Goal: Transaction & Acquisition: Purchase product/service

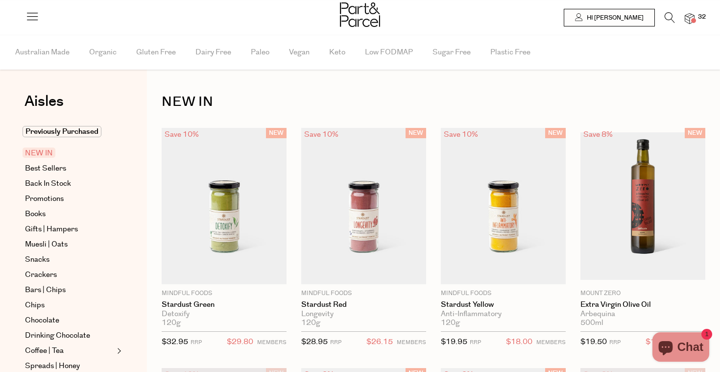
scroll to position [3, 0]
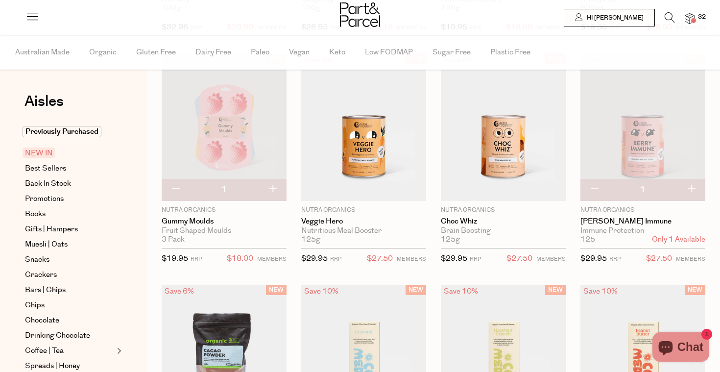
click at [171, 191] on button "button" at bounding box center [176, 190] width 28 height 22
type input "0"
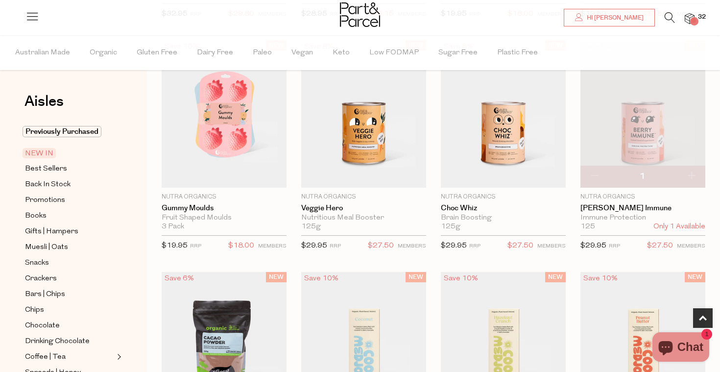
scroll to position [328, 0]
click at [591, 171] on button "button" at bounding box center [594, 176] width 28 height 22
type input "0"
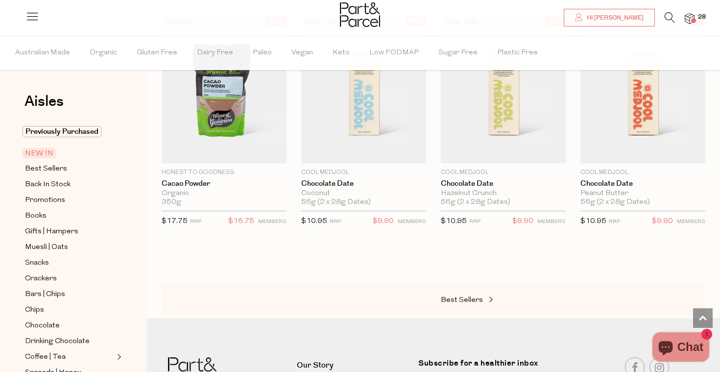
scroll to position [601, 0]
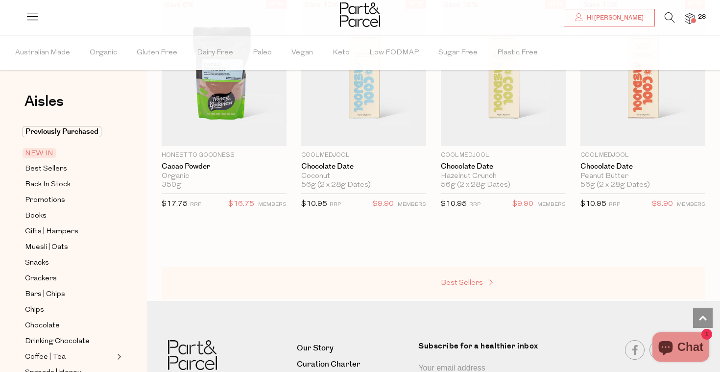
click at [478, 279] on span "Best Sellers" at bounding box center [462, 282] width 42 height 7
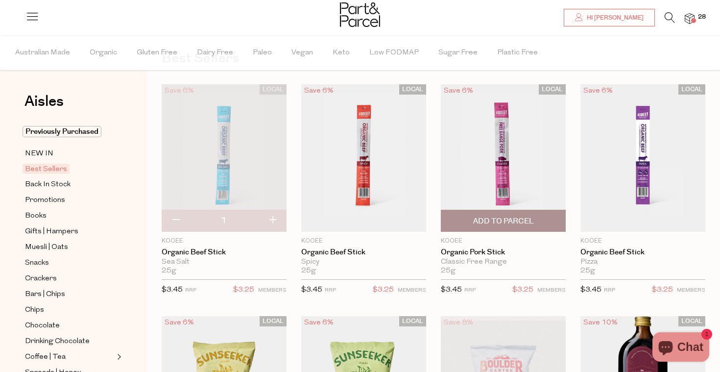
scroll to position [46, 0]
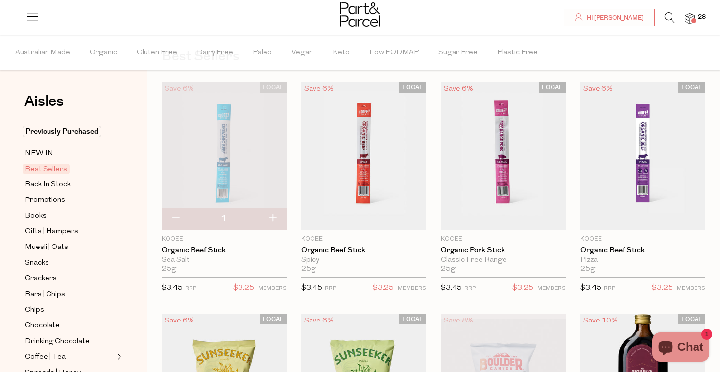
click at [272, 221] on button "button" at bounding box center [273, 219] width 28 height 22
type input "2"
click at [275, 213] on button "button" at bounding box center [273, 219] width 28 height 22
type input "3"
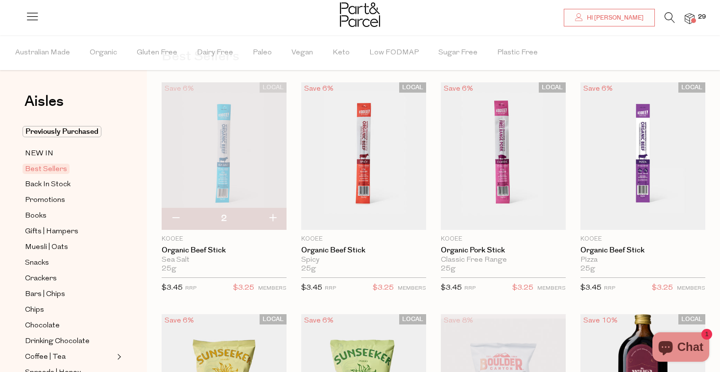
type input "3"
click at [275, 214] on button "button" at bounding box center [273, 219] width 28 height 22
type input "4"
click at [275, 215] on button "button" at bounding box center [273, 219] width 28 height 22
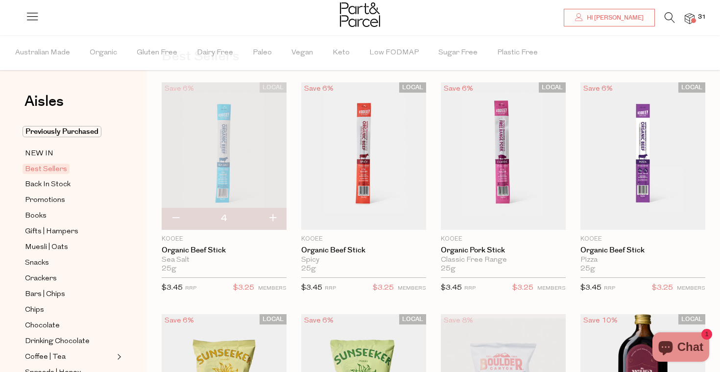
type input "5"
click at [272, 219] on button "button" at bounding box center [273, 219] width 28 height 22
type input "6"
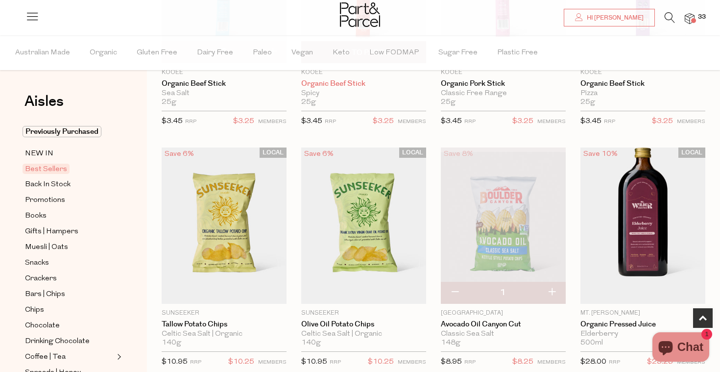
scroll to position [233, 0]
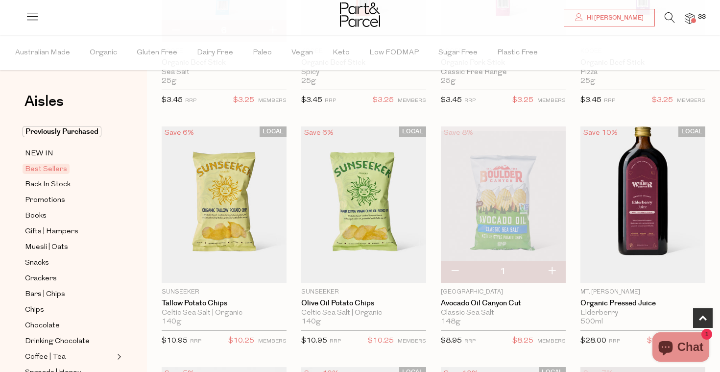
click at [554, 271] on button "button" at bounding box center [552, 271] width 28 height 22
type input "2"
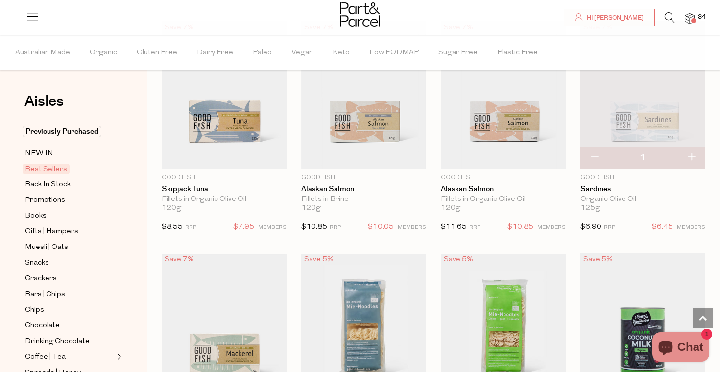
scroll to position [795, 0]
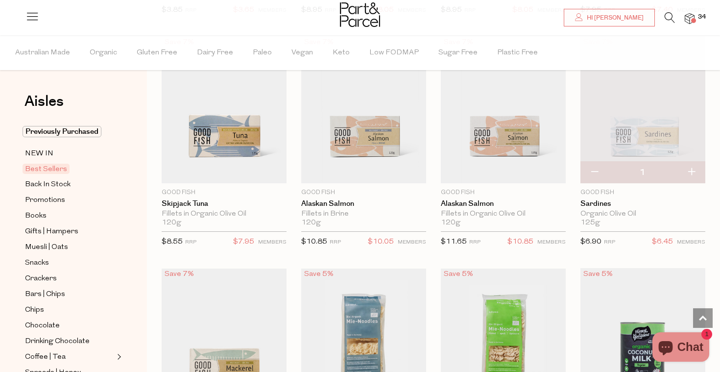
click at [693, 173] on button "button" at bounding box center [691, 173] width 28 height 22
type input "2"
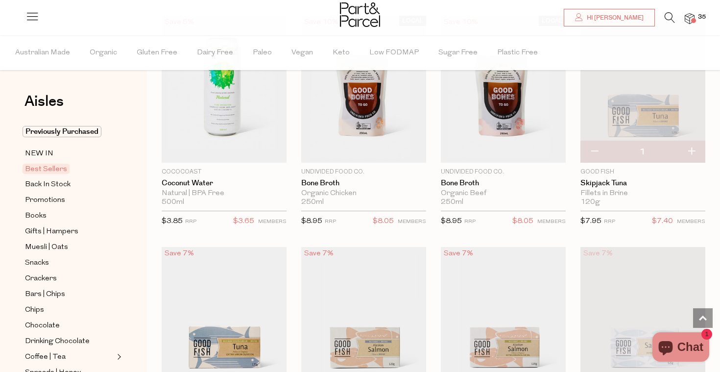
scroll to position [572, 0]
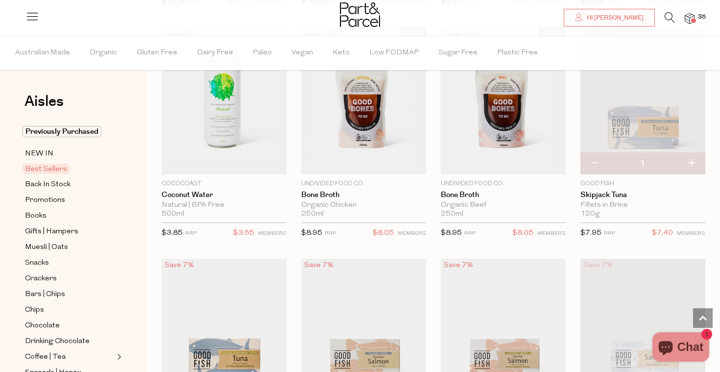
click at [695, 158] on button "button" at bounding box center [691, 164] width 28 height 22
type input "2"
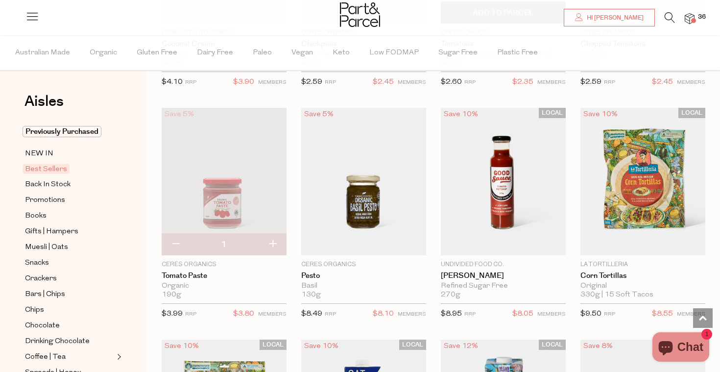
scroll to position [1425, 0]
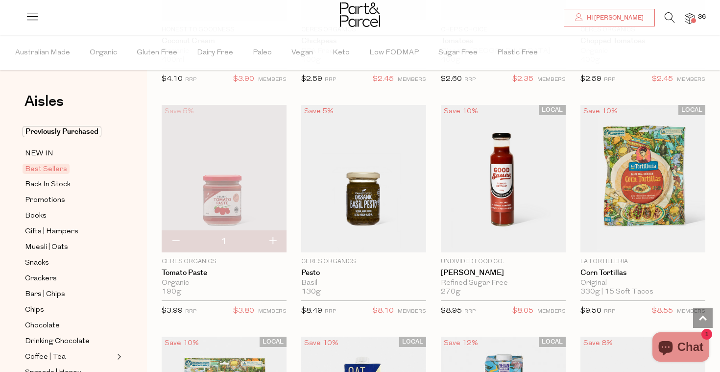
click at [274, 237] on button "button" at bounding box center [273, 242] width 28 height 22
type input "2"
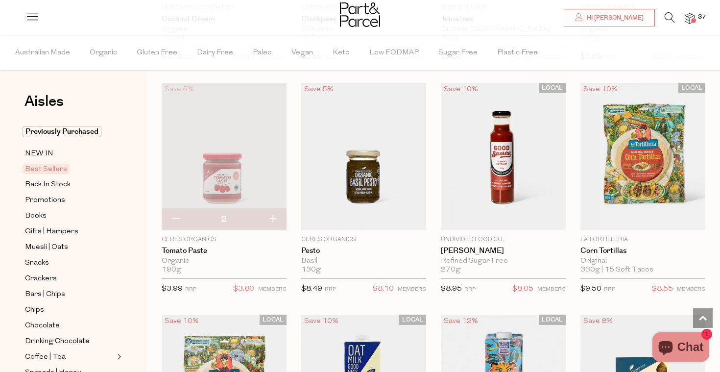
scroll to position [1448, 0]
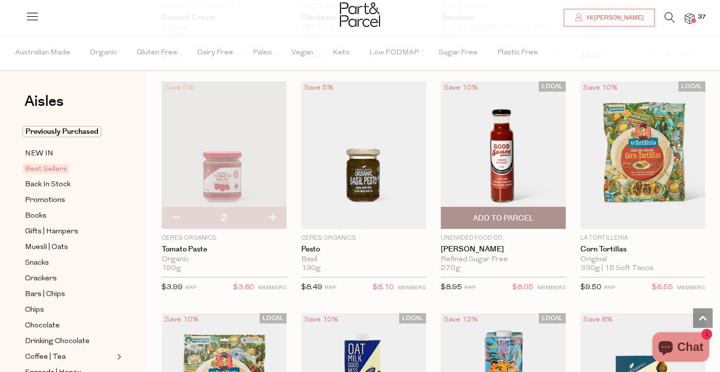
click at [510, 221] on span "Add To Parcel" at bounding box center [503, 218] width 61 height 10
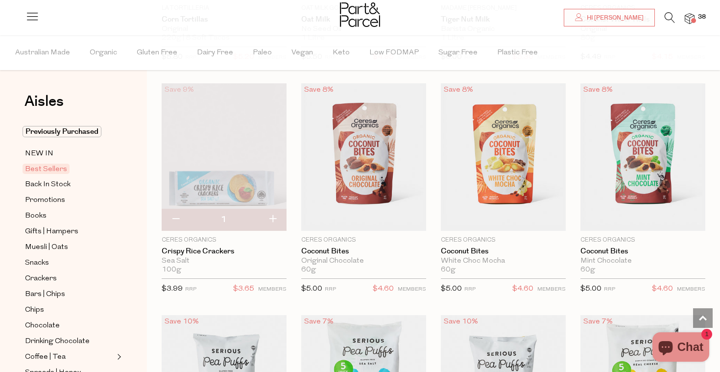
scroll to position [1912, 0]
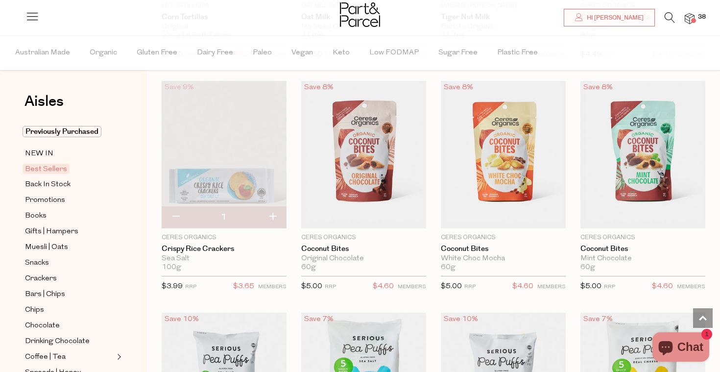
click at [275, 213] on button "button" at bounding box center [273, 217] width 28 height 22
type input "2"
click at [270, 217] on button "button" at bounding box center [273, 217] width 28 height 22
type input "3"
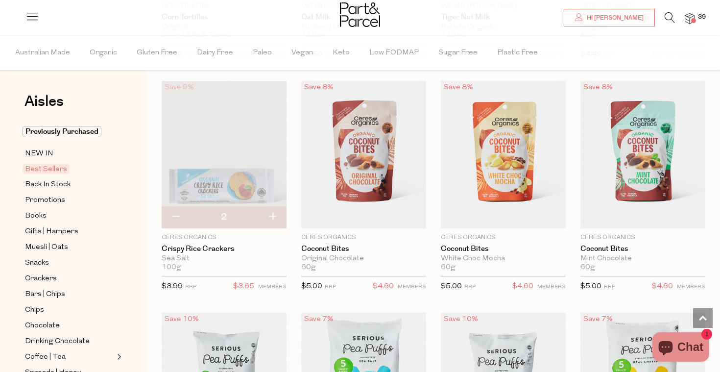
type input "3"
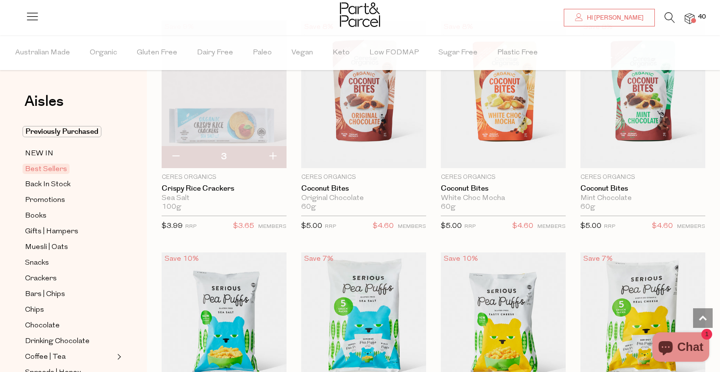
scroll to position [2126, 0]
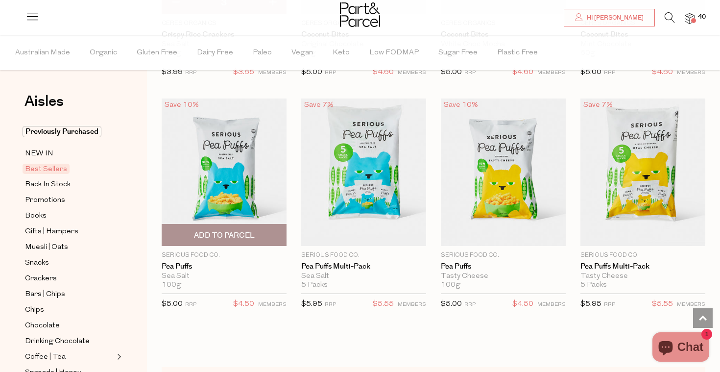
click at [236, 234] on span "Add To Parcel" at bounding box center [224, 235] width 61 height 10
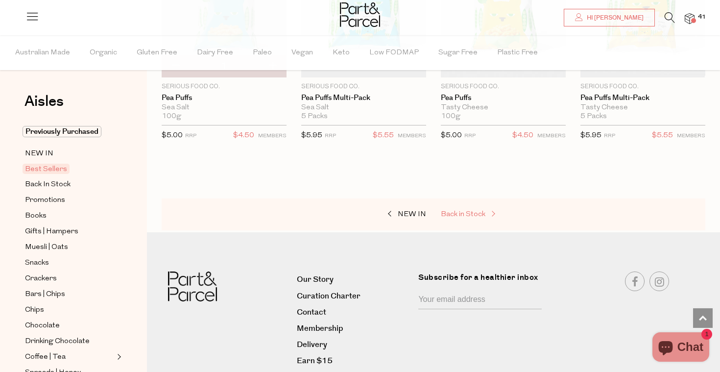
click at [458, 214] on span "Back in Stock" at bounding box center [463, 214] width 45 height 7
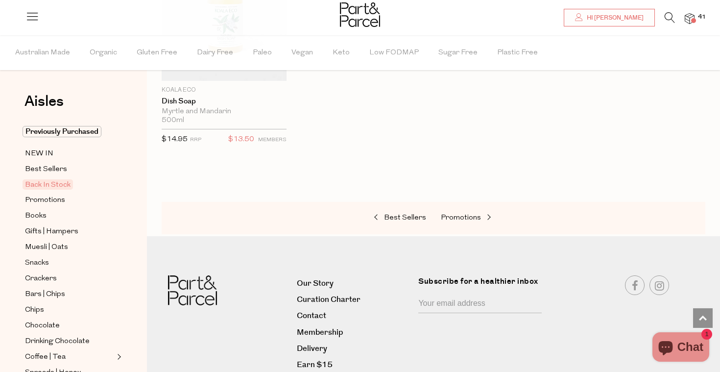
scroll to position [949, 0]
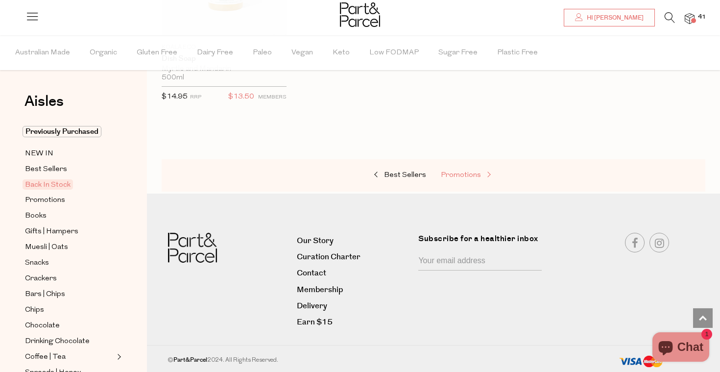
click at [461, 179] on link "Promotions" at bounding box center [490, 175] width 98 height 13
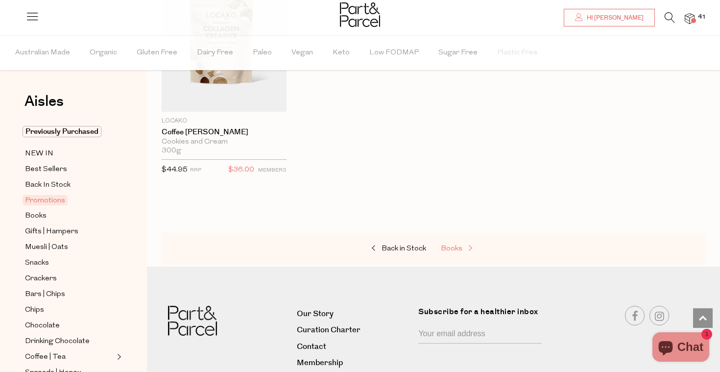
click at [449, 247] on span "Books" at bounding box center [452, 248] width 22 height 7
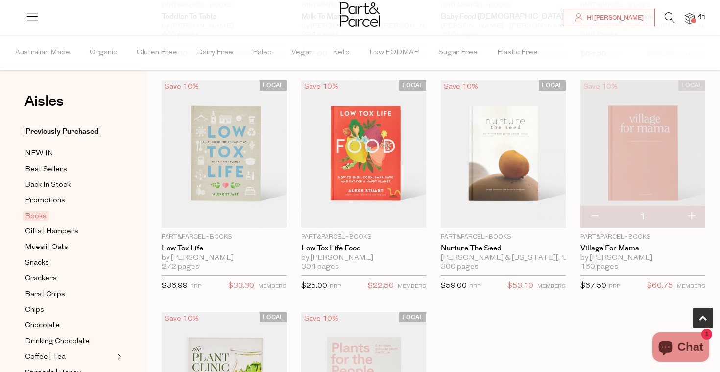
scroll to position [279, 0]
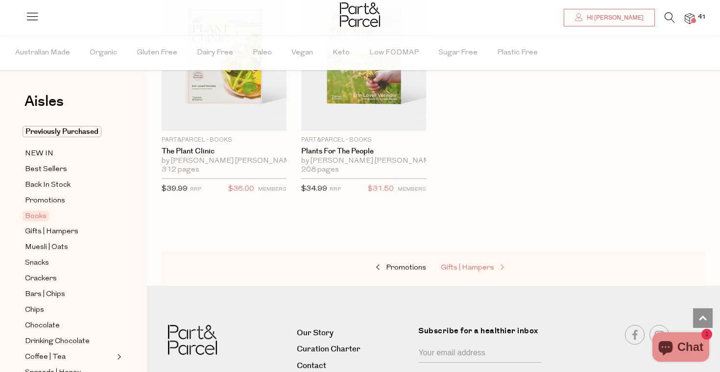
click at [464, 264] on span "Gifts | Hampers" at bounding box center [467, 267] width 53 height 7
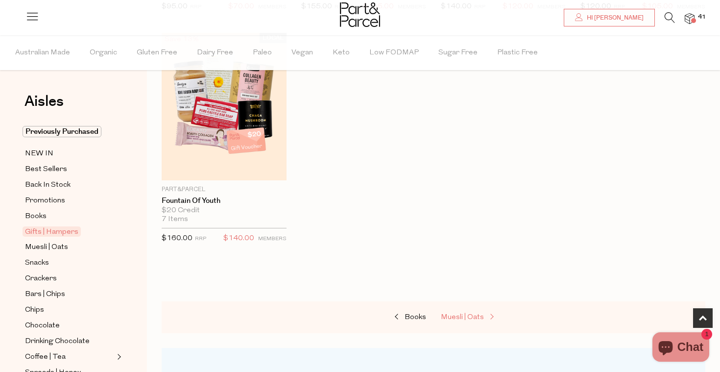
click at [460, 315] on span "Muesli | Oats" at bounding box center [462, 316] width 43 height 7
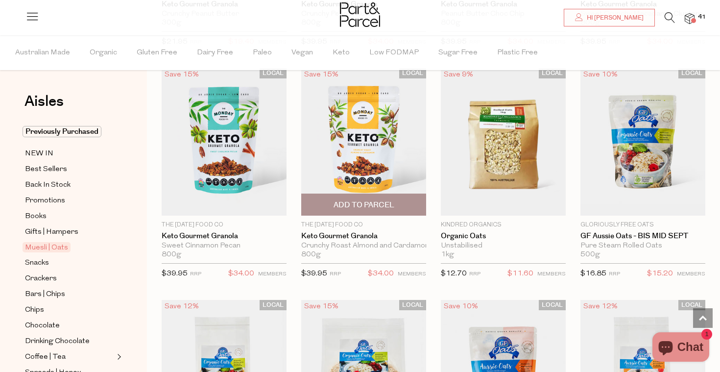
scroll to position [2159, 0]
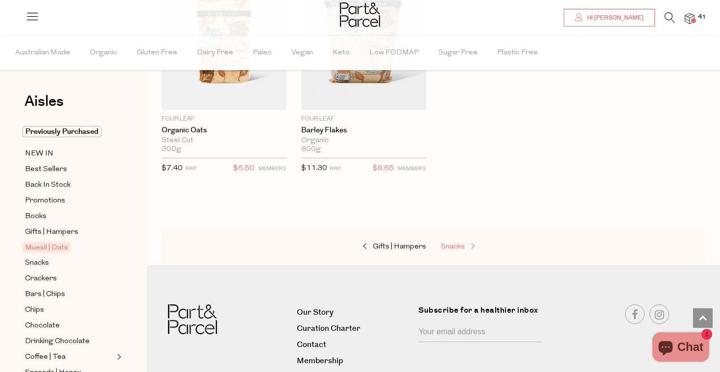
click at [463, 243] on span "Snacks" at bounding box center [453, 246] width 24 height 7
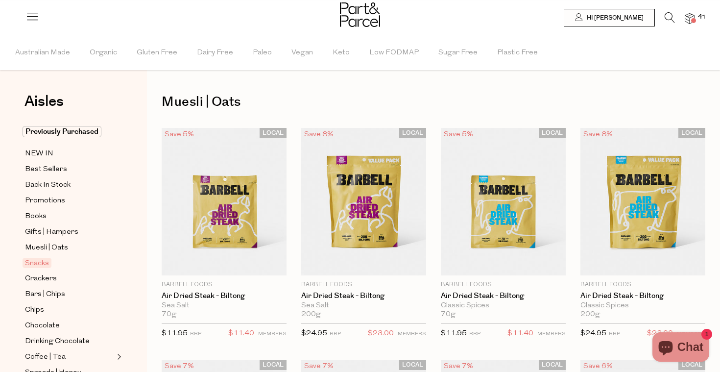
type input "6"
type input "2"
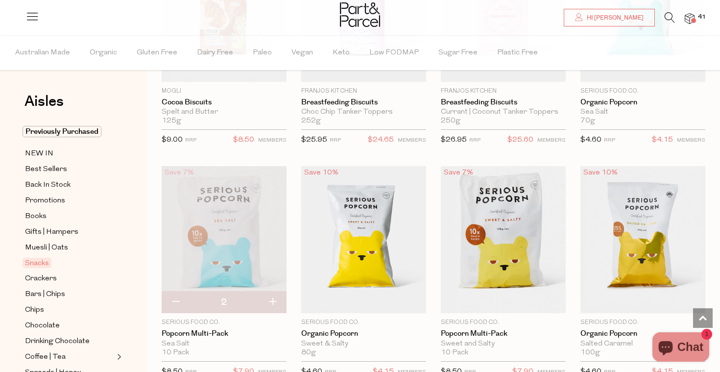
scroll to position [2297, 0]
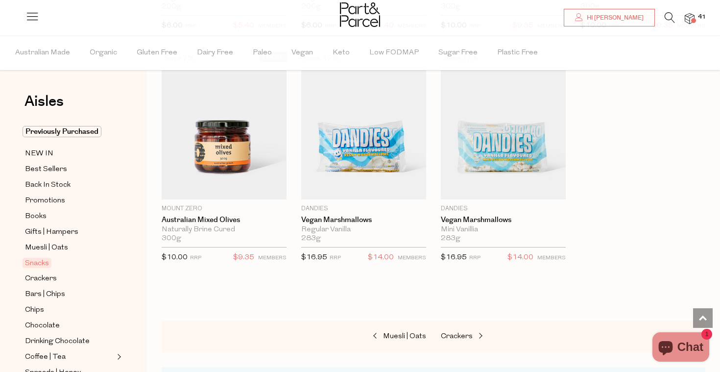
scroll to position [3799, 0]
click at [451, 331] on span "Crackers" at bounding box center [457, 334] width 32 height 7
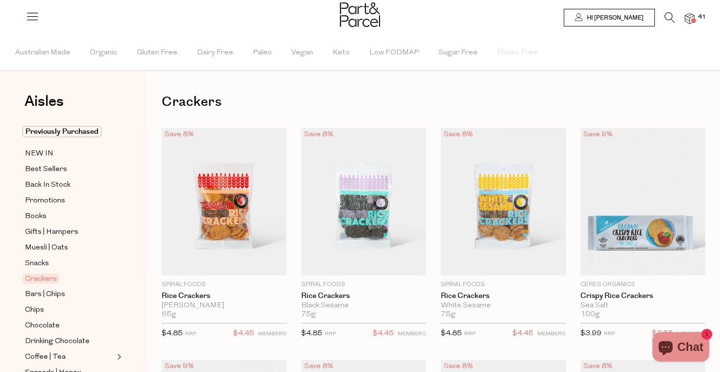
type input "3"
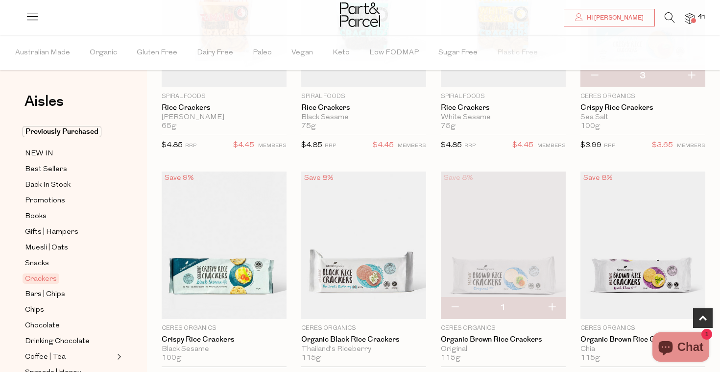
scroll to position [189, 0]
click at [453, 305] on button "button" at bounding box center [455, 307] width 28 height 22
type input "0"
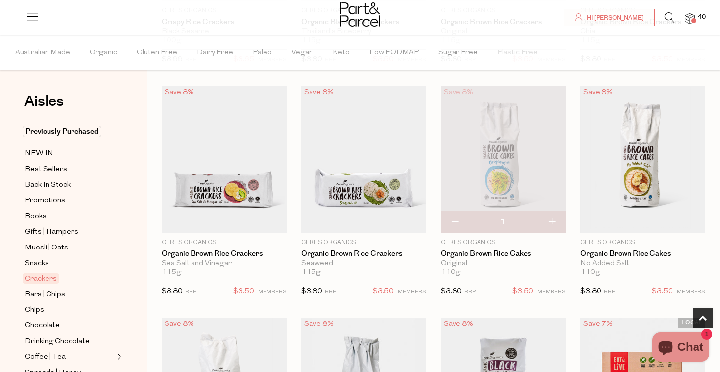
scroll to position [543, 0]
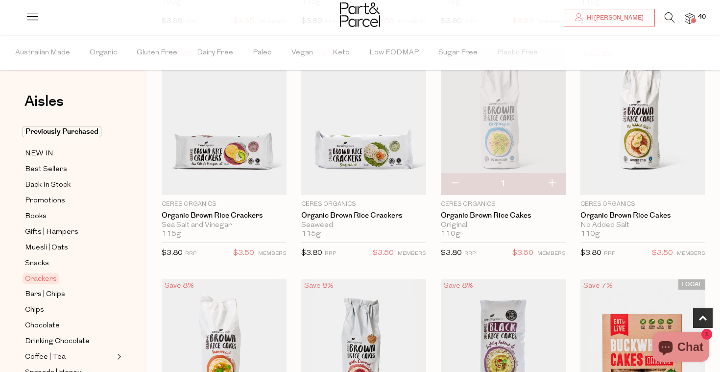
click at [551, 177] on button "button" at bounding box center [552, 184] width 28 height 22
type input "2"
click at [552, 183] on button "button" at bounding box center [552, 184] width 28 height 22
type input "3"
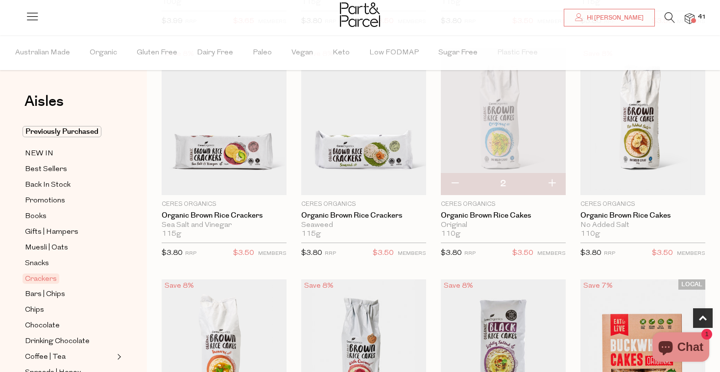
type input "3"
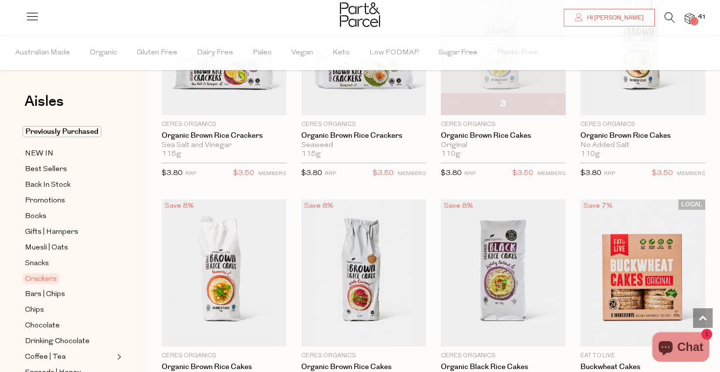
scroll to position [627, 0]
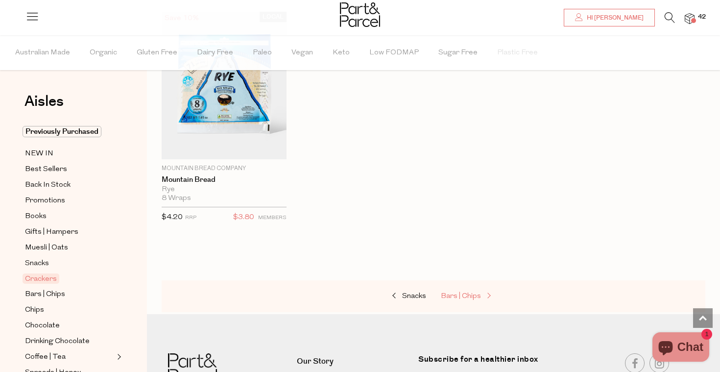
click at [454, 293] on span "Bars | Chips" at bounding box center [461, 295] width 40 height 7
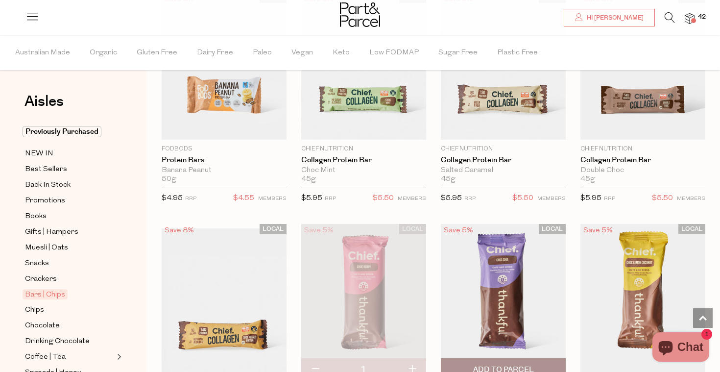
scroll to position [826, 0]
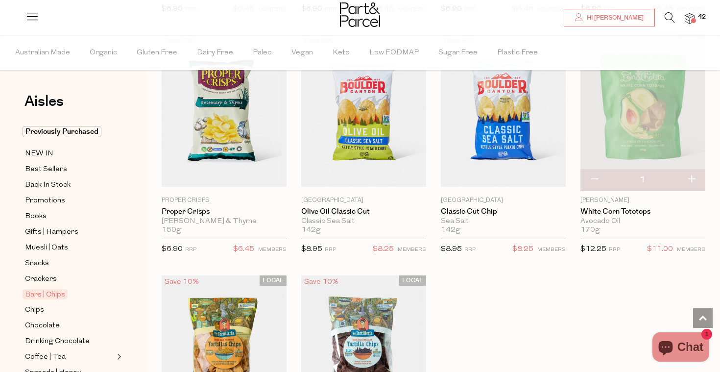
scroll to position [3834, 0]
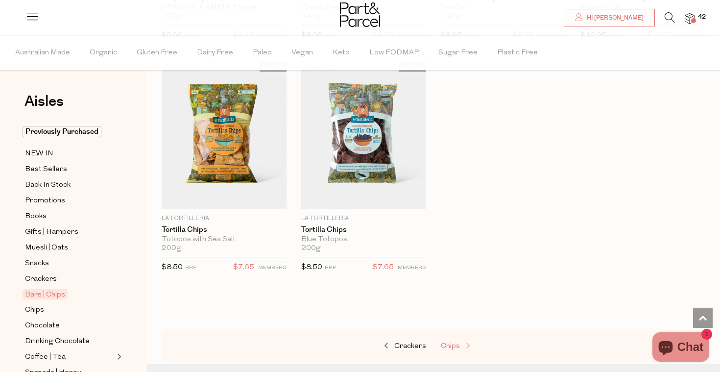
click at [456, 343] on span "Chips" at bounding box center [450, 345] width 19 height 7
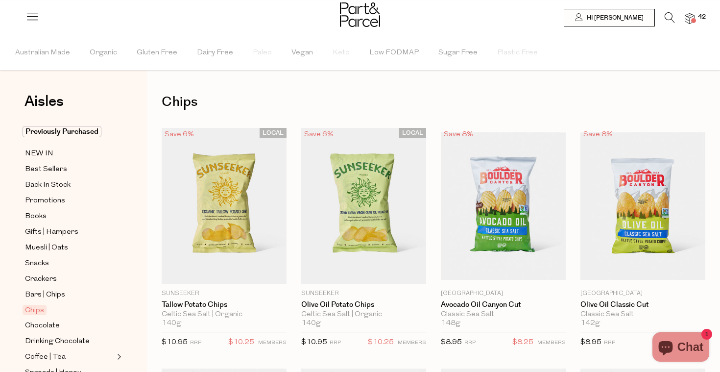
type input "2"
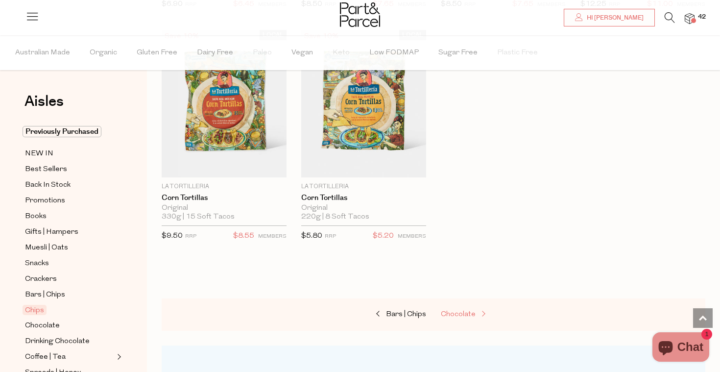
click at [462, 314] on span "Chocolate" at bounding box center [458, 313] width 35 height 7
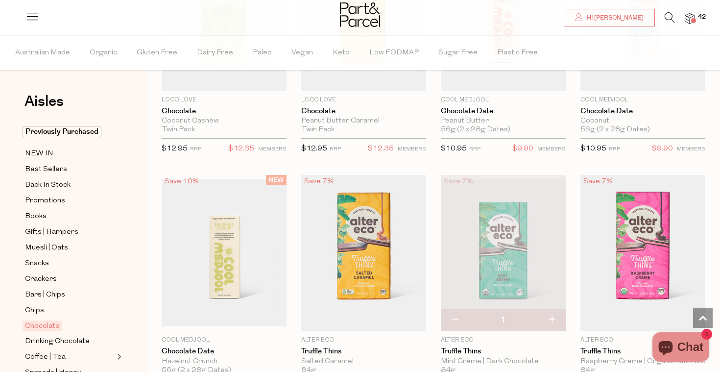
scroll to position [650, 0]
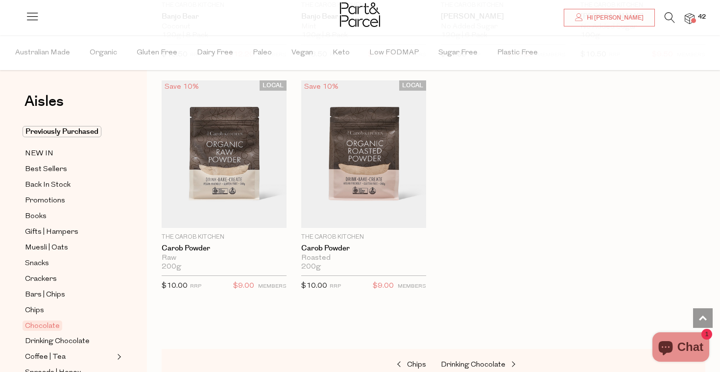
scroll to position [3323, 0]
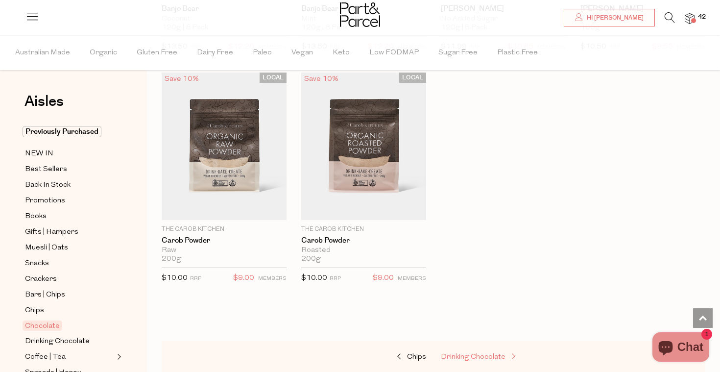
click at [466, 351] on link "Drinking Chocolate" at bounding box center [490, 357] width 98 height 13
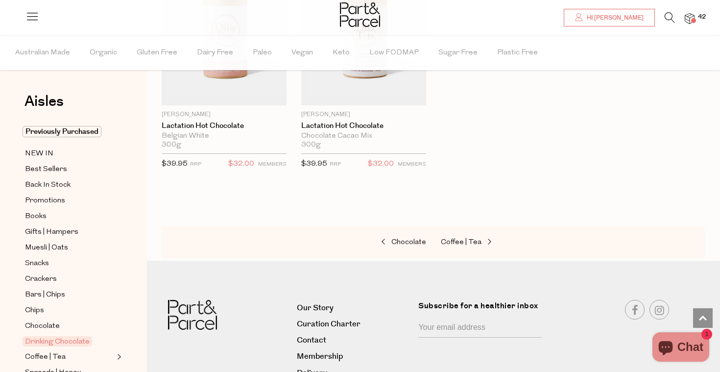
scroll to position [1180, 0]
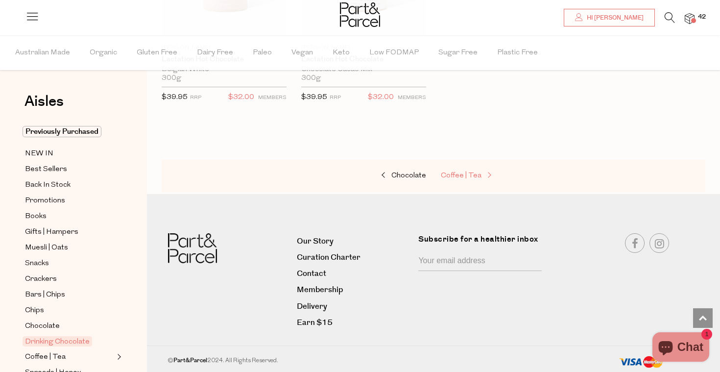
click at [465, 174] on span "Coffee | Tea" at bounding box center [461, 175] width 41 height 7
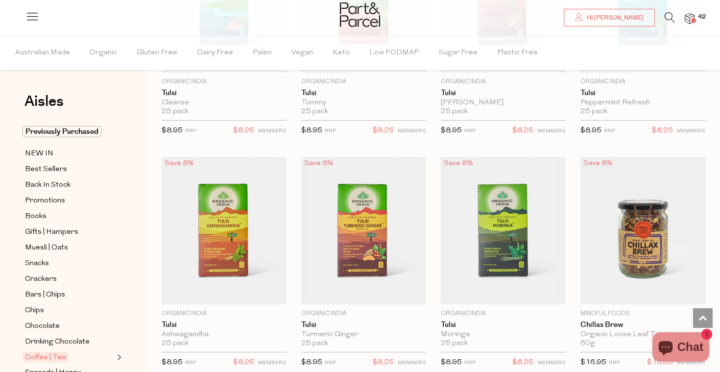
scroll to position [1612, 0]
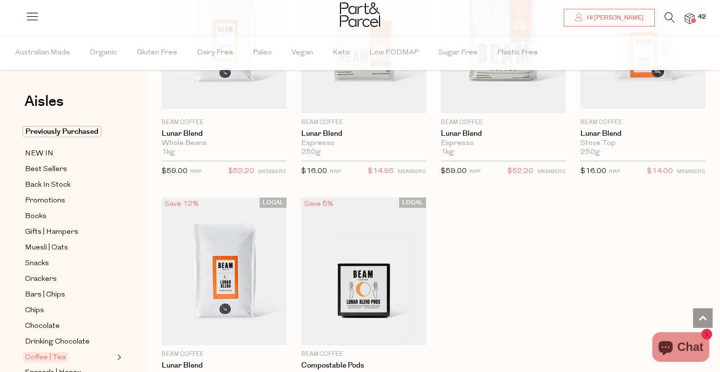
scroll to position [5414, 0]
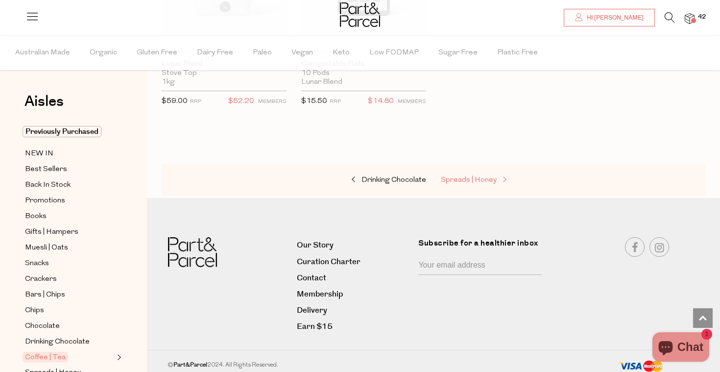
click at [474, 176] on span "Spreads | Honey" at bounding box center [469, 179] width 56 height 7
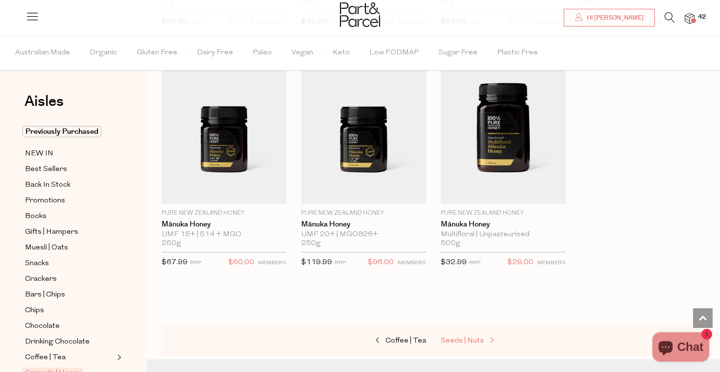
click at [466, 337] on span "Seeds | Nuts" at bounding box center [462, 340] width 43 height 7
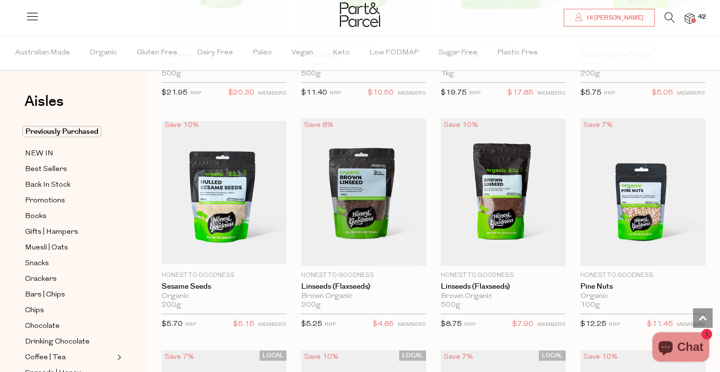
scroll to position [1635, 0]
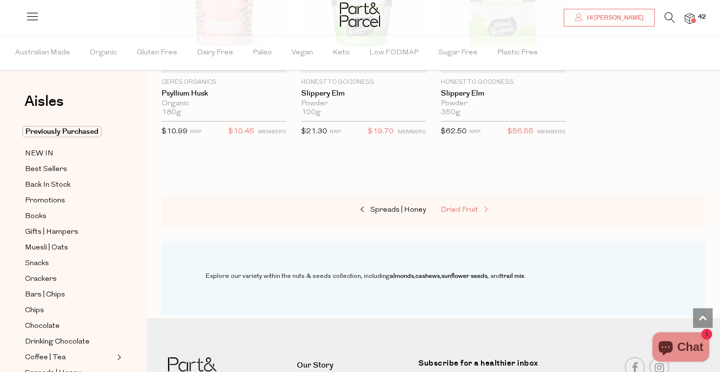
click at [468, 206] on span "Dried Fruit" at bounding box center [459, 209] width 37 height 7
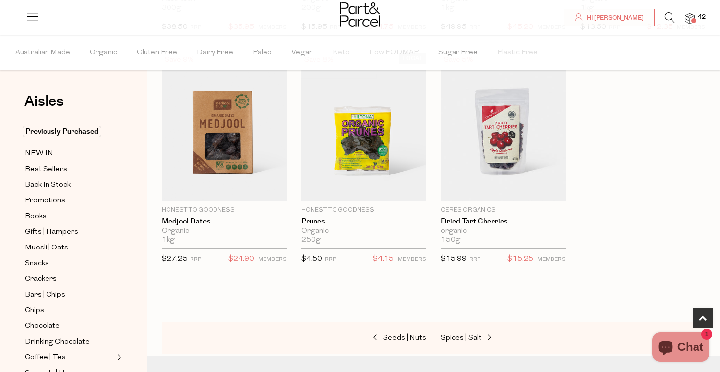
scroll to position [537, 0]
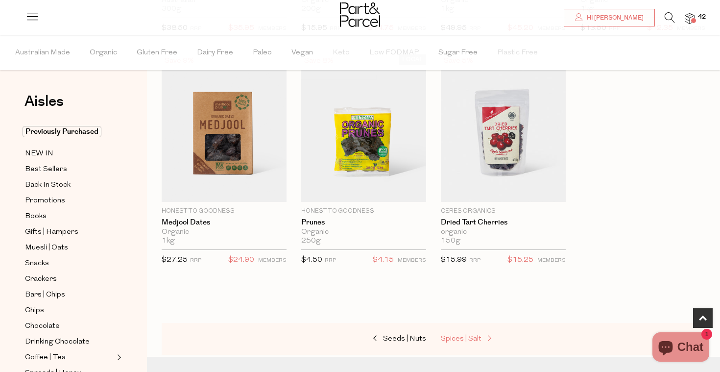
click at [463, 335] on span "Spices | Salt" at bounding box center [461, 338] width 41 height 7
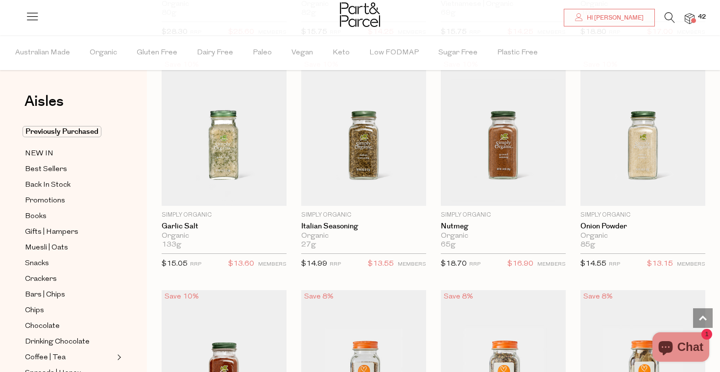
scroll to position [1472, 0]
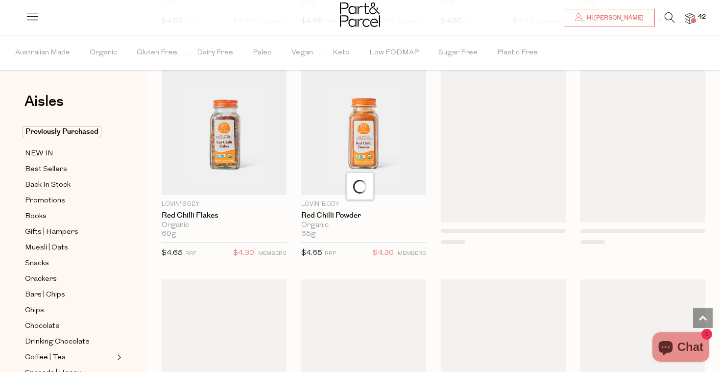
scroll to position [2929, 0]
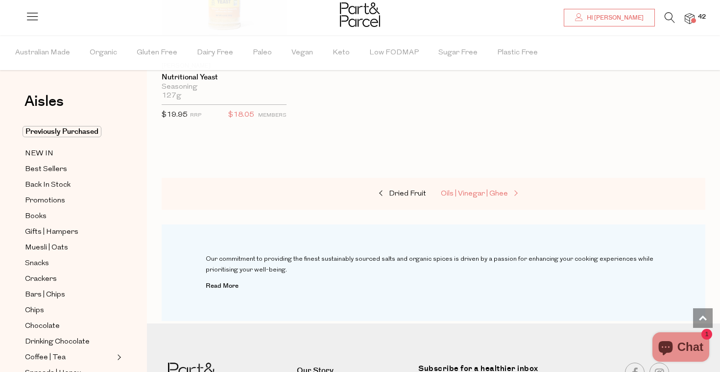
click at [470, 192] on span "Oils | Vinegar | Ghee" at bounding box center [474, 193] width 67 height 7
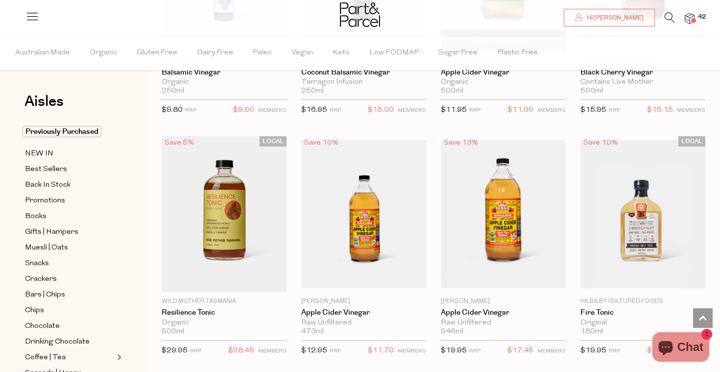
scroll to position [2331, 0]
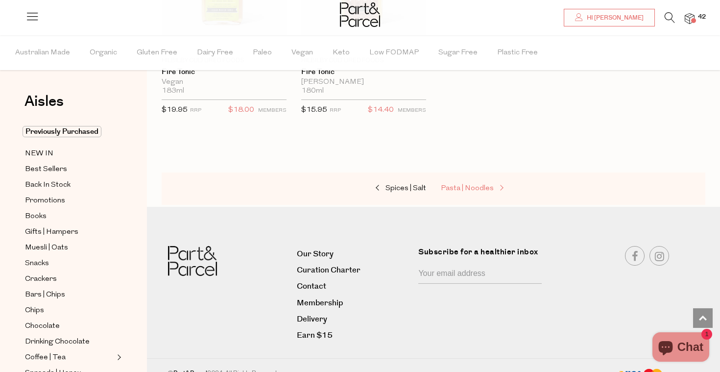
click at [479, 187] on span "Pasta | Noodles" at bounding box center [467, 188] width 53 height 7
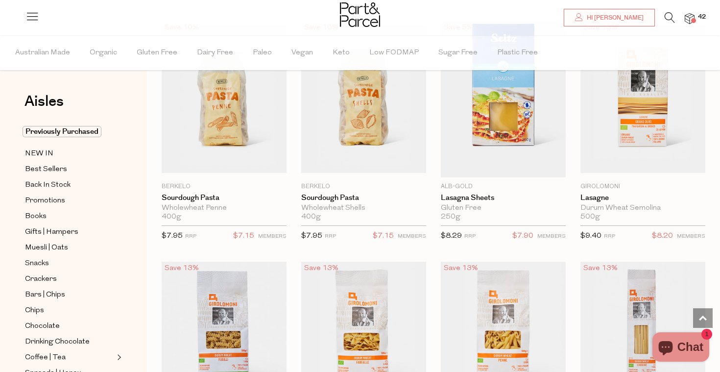
scroll to position [1268, 0]
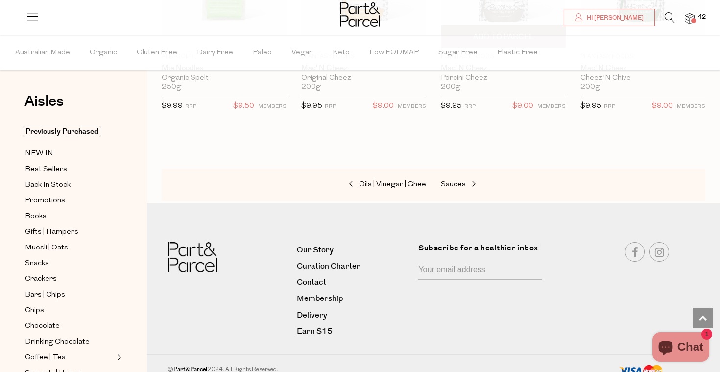
scroll to position [3257, 0]
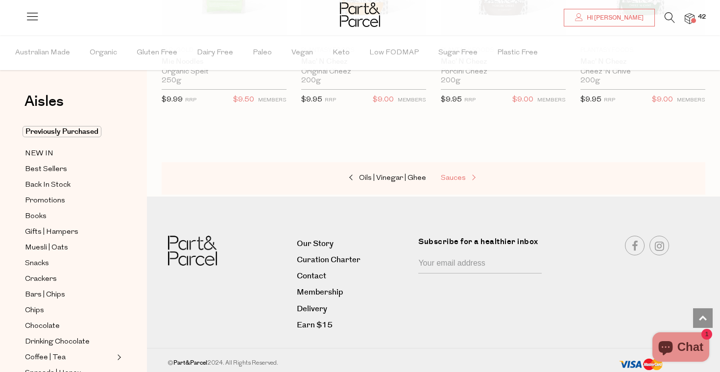
click at [457, 174] on span "Sauces" at bounding box center [453, 177] width 25 height 7
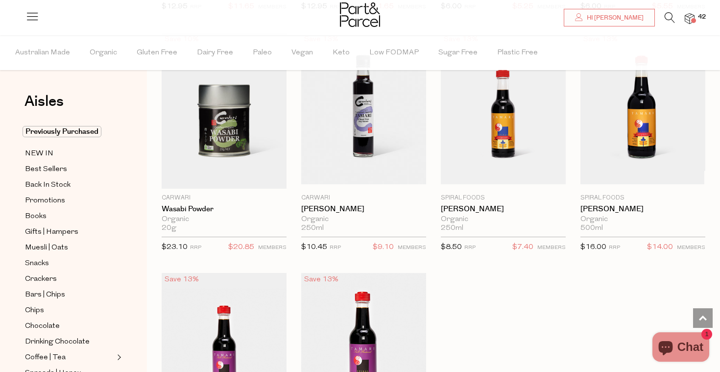
scroll to position [2654, 0]
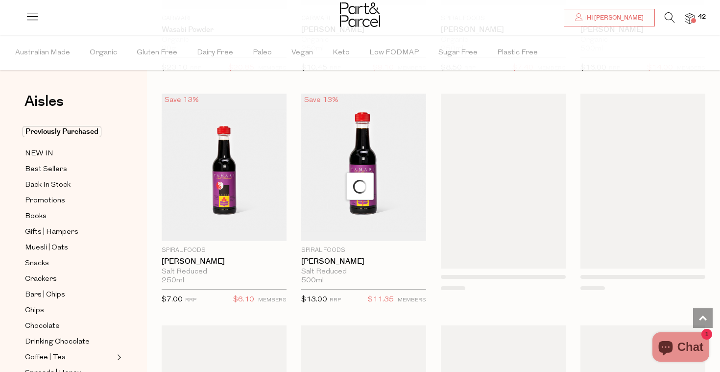
scroll to position [2840, 0]
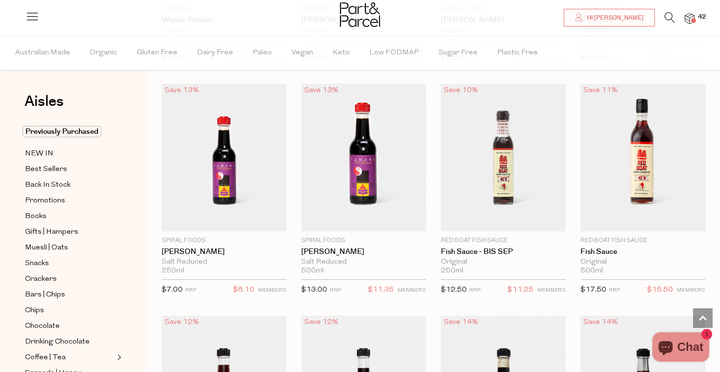
type input "2"
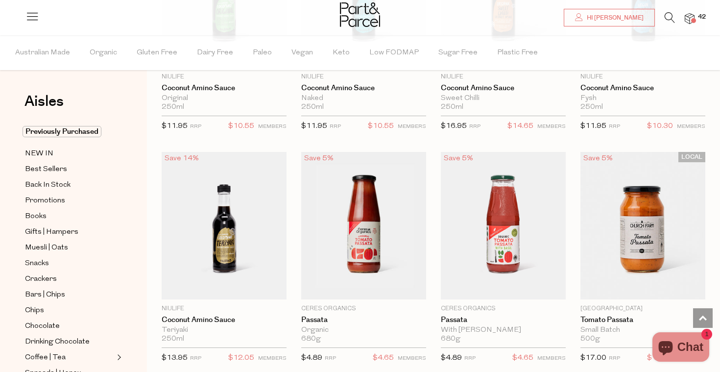
scroll to position [3249, 0]
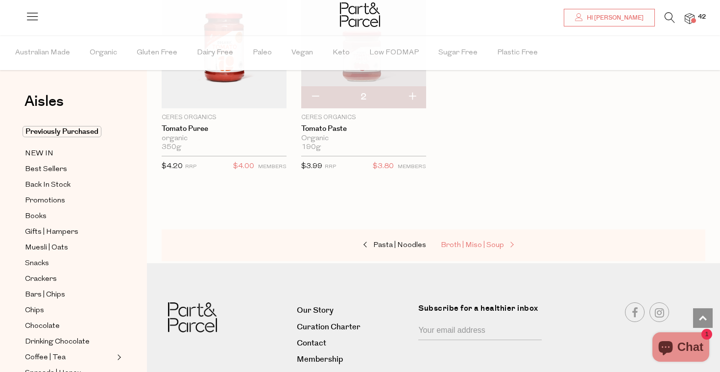
click at [471, 241] on span "Broth | Miso | Soup" at bounding box center [472, 244] width 63 height 7
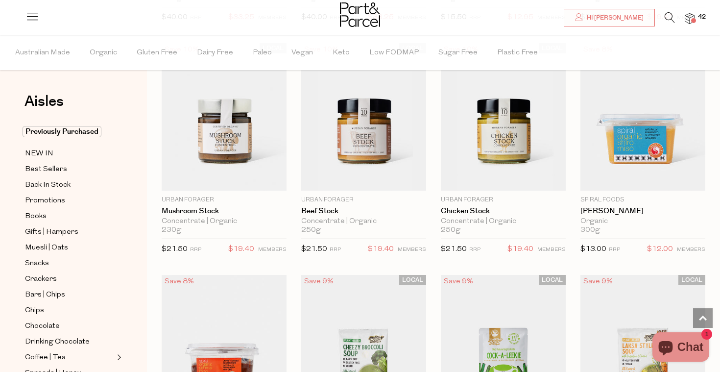
scroll to position [1473, 0]
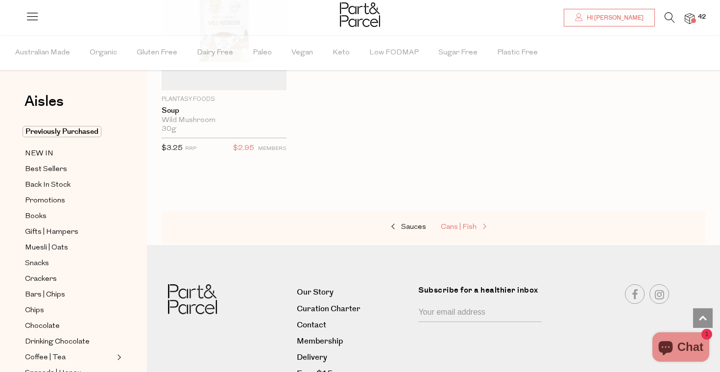
click at [461, 223] on span "Cans | Fish" at bounding box center [459, 226] width 36 height 7
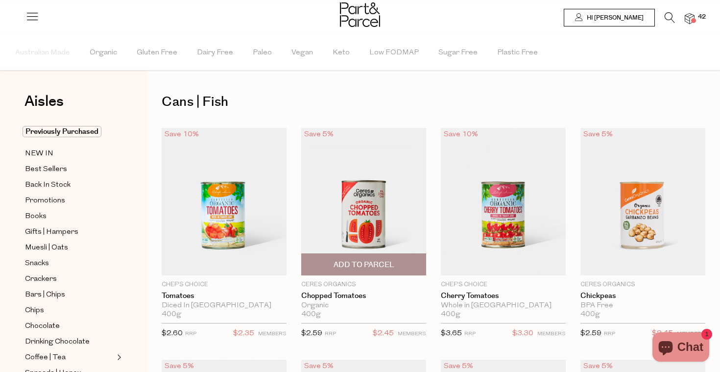
type input "2"
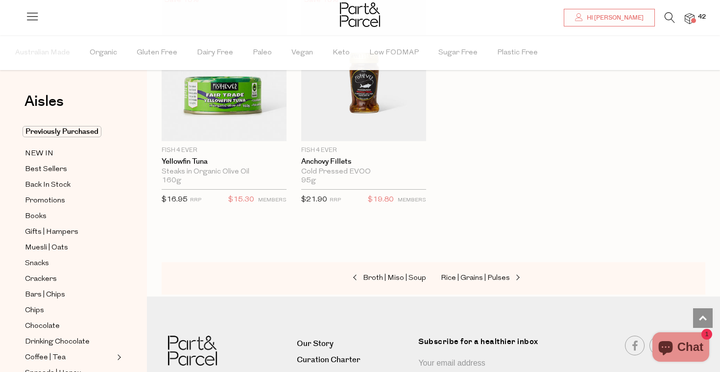
scroll to position [1548, 0]
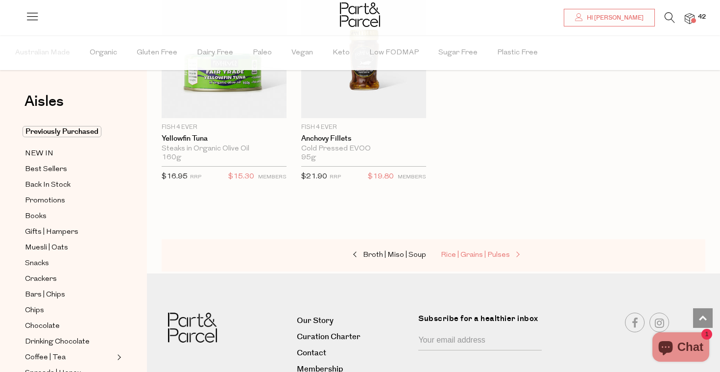
click at [465, 258] on link "Rice | Grains | Pulses" at bounding box center [490, 255] width 98 height 13
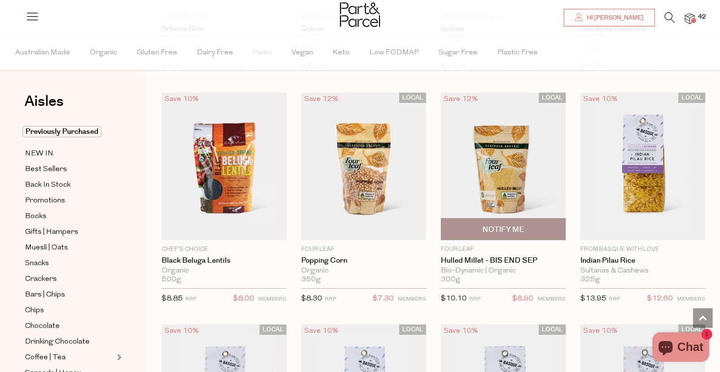
scroll to position [1201, 0]
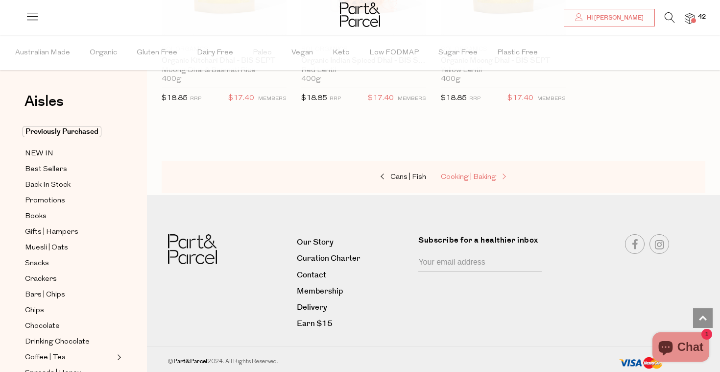
click at [463, 173] on span "Cooking | Baking" at bounding box center [468, 176] width 55 height 7
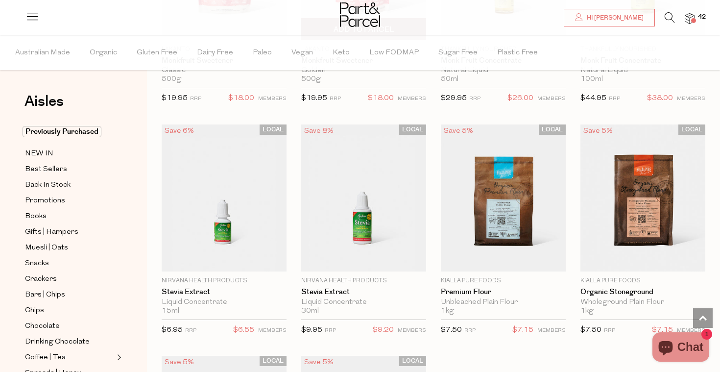
scroll to position [2567, 0]
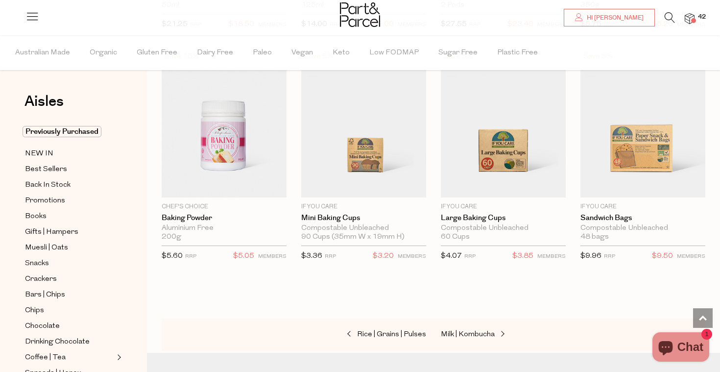
scroll to position [4719, 0]
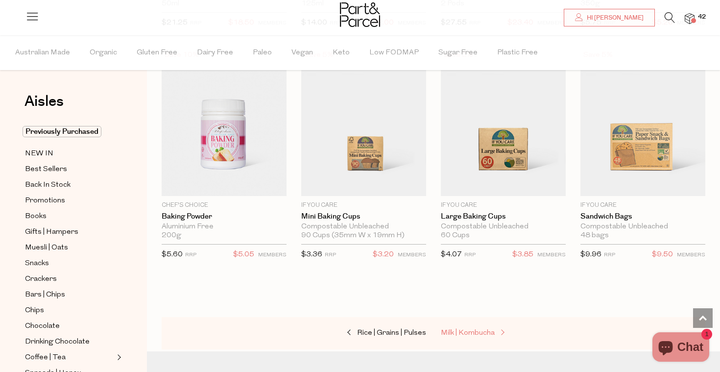
click at [476, 329] on span "Milk | Kombucha" at bounding box center [468, 332] width 54 height 7
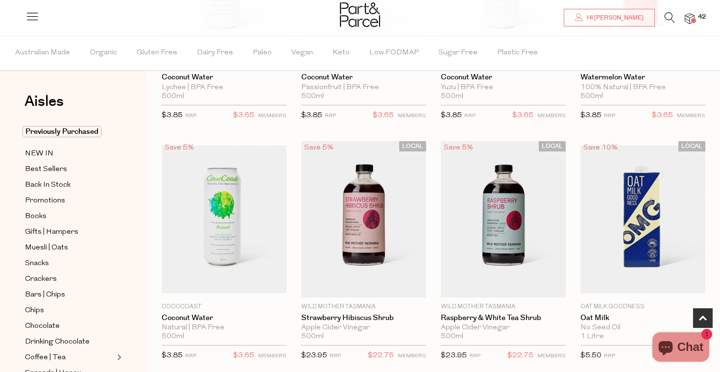
scroll to position [474, 0]
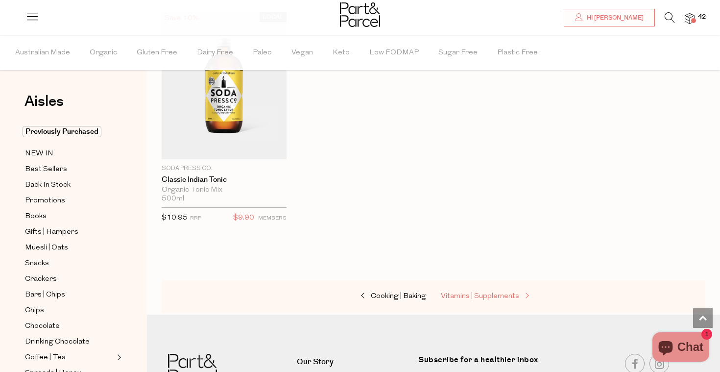
click at [462, 292] on span "Vitamins | Supplements" at bounding box center [480, 295] width 78 height 7
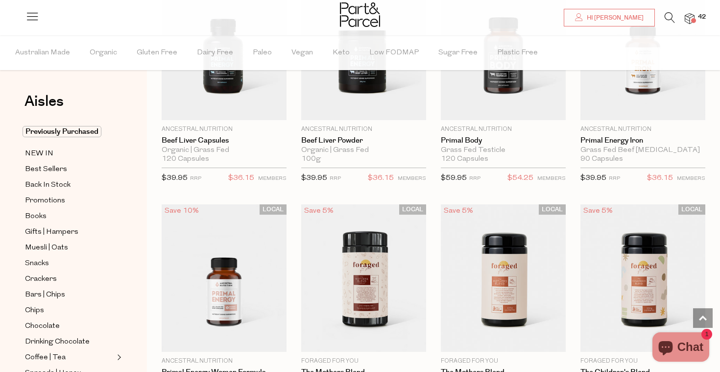
scroll to position [2120, 0]
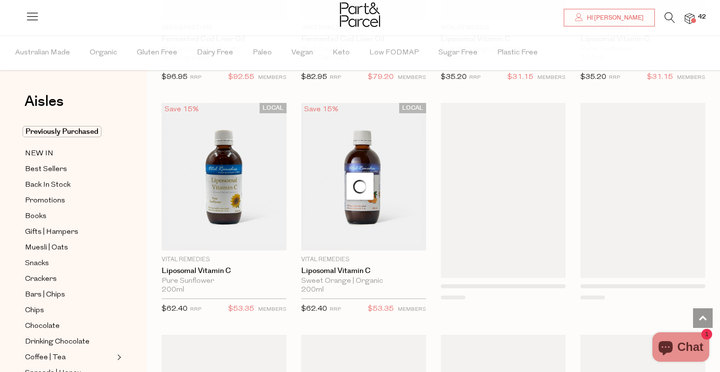
scroll to position [2812, 0]
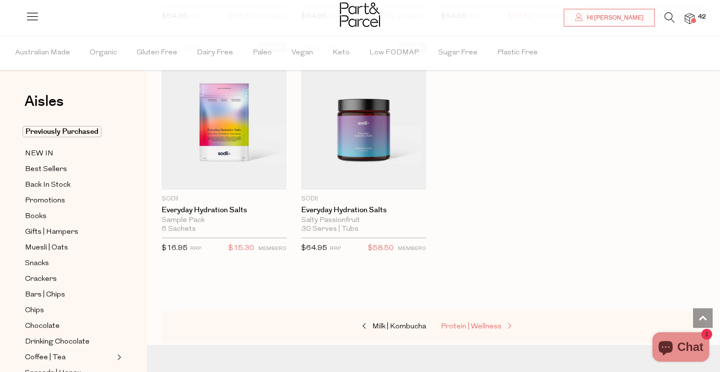
click at [486, 323] on span "Protein | Wellness" at bounding box center [471, 326] width 61 height 7
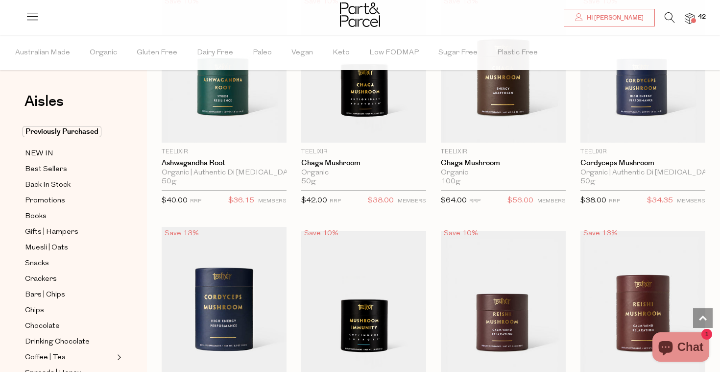
scroll to position [2449, 0]
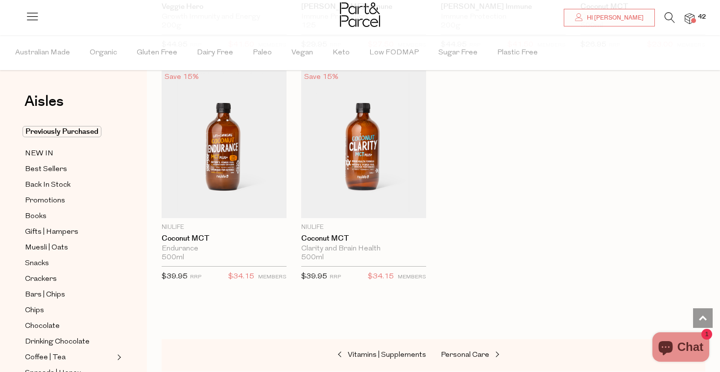
scroll to position [4721, 0]
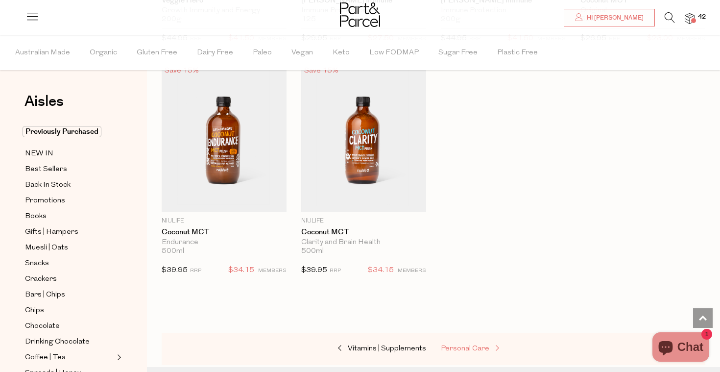
click at [464, 346] on span "Personal Care" at bounding box center [465, 348] width 48 height 7
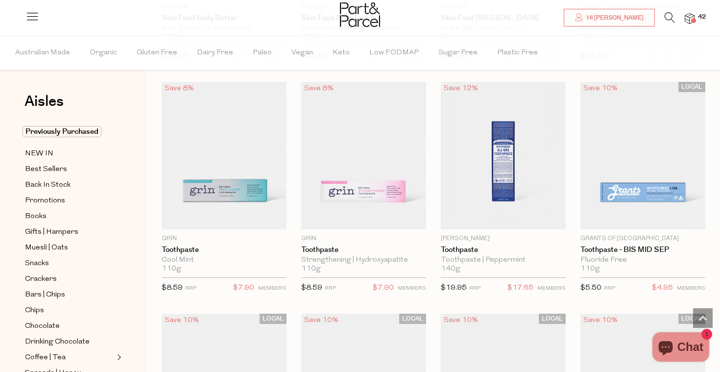
scroll to position [972, 0]
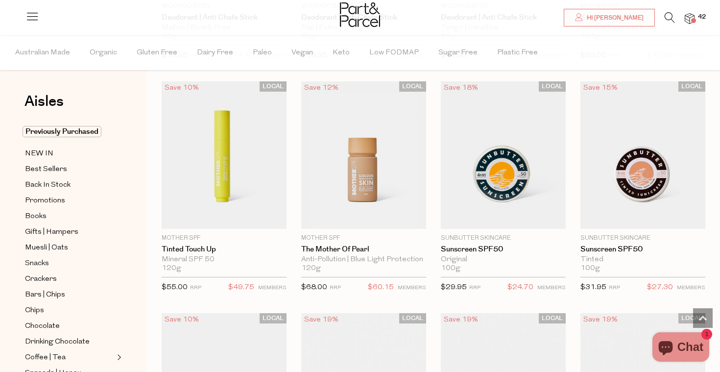
scroll to position [3057, 0]
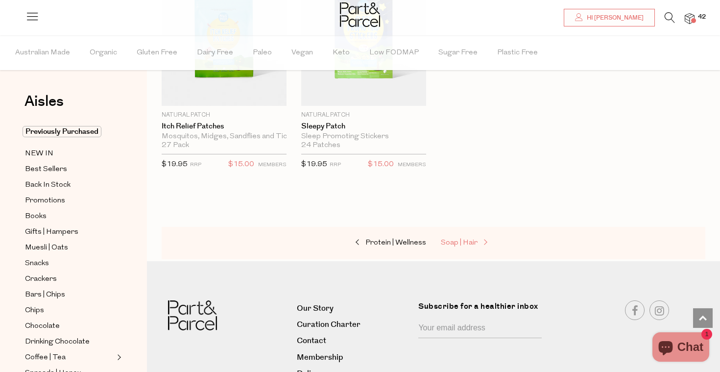
click at [458, 239] on span "Soap | Hair" at bounding box center [459, 242] width 37 height 7
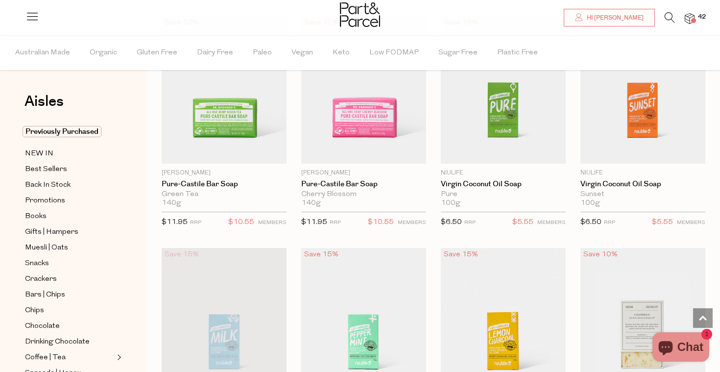
scroll to position [1495, 0]
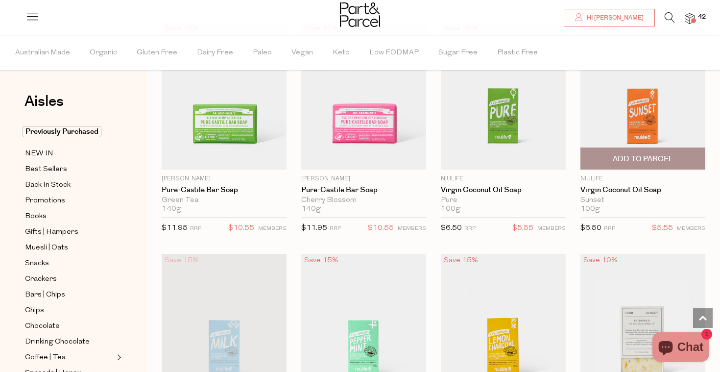
click at [654, 156] on span "Add To Parcel" at bounding box center [643, 159] width 61 height 10
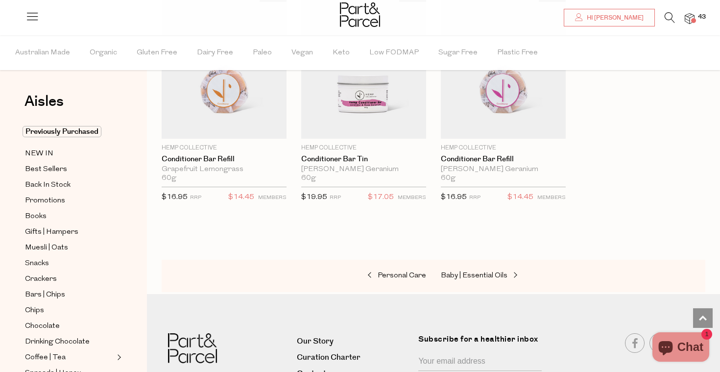
scroll to position [2766, 0]
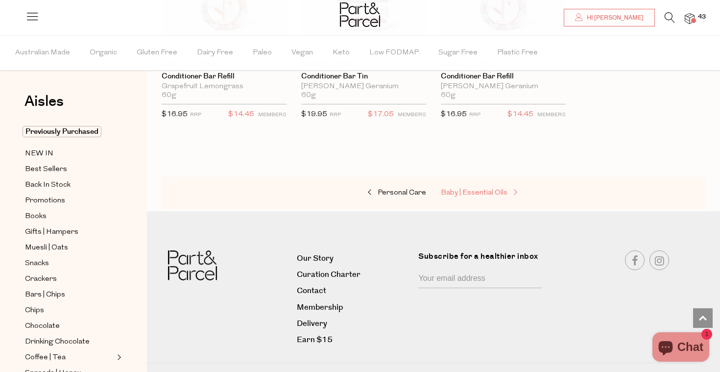
click at [484, 189] on span "Baby | Essential Oils" at bounding box center [474, 192] width 67 height 7
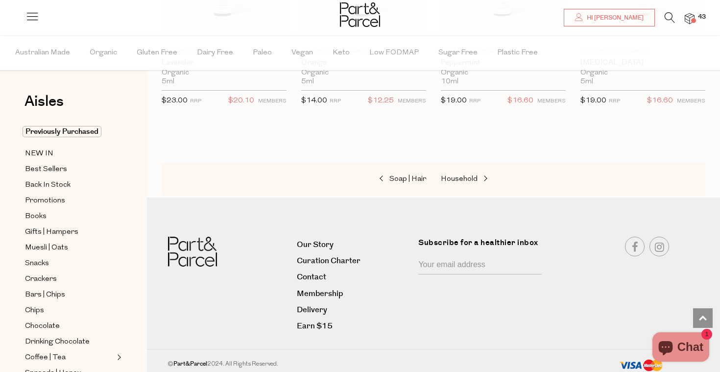
scroll to position [931, 0]
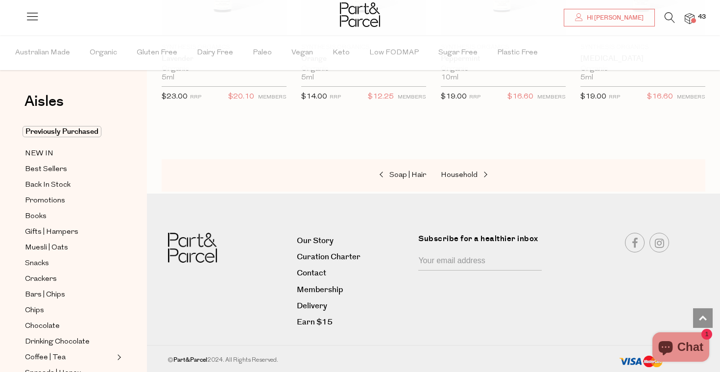
click at [465, 166] on div "Soap | Hair Household" at bounding box center [433, 175] width 543 height 32
click at [465, 171] on span "Household" at bounding box center [459, 174] width 37 height 7
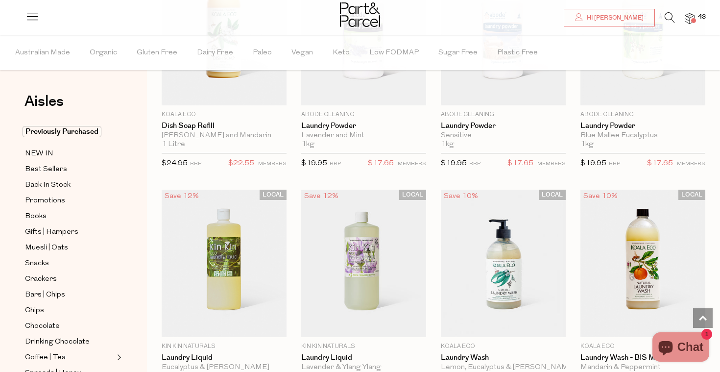
scroll to position [2278, 0]
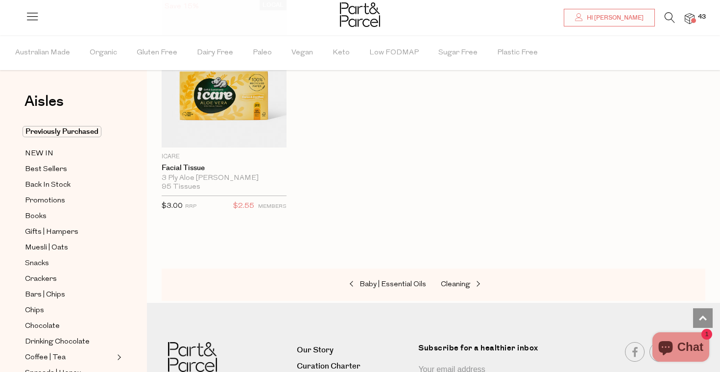
scroll to position [4871, 0]
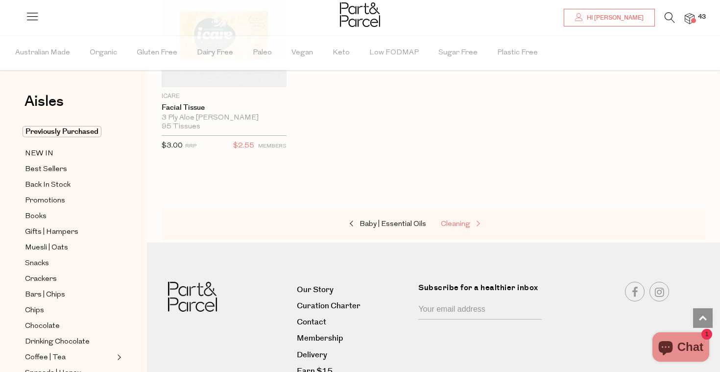
click at [465, 220] on span "Cleaning" at bounding box center [455, 223] width 29 height 7
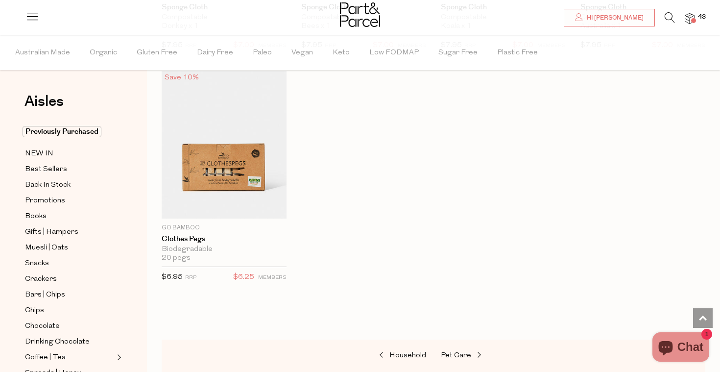
scroll to position [775, 0]
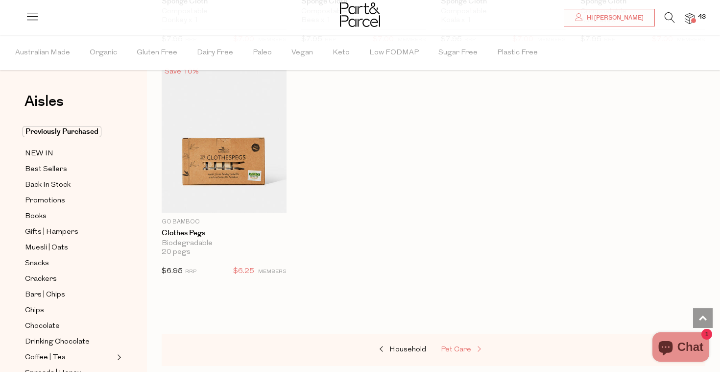
click at [450, 348] on span "Pet Care" at bounding box center [456, 349] width 30 height 7
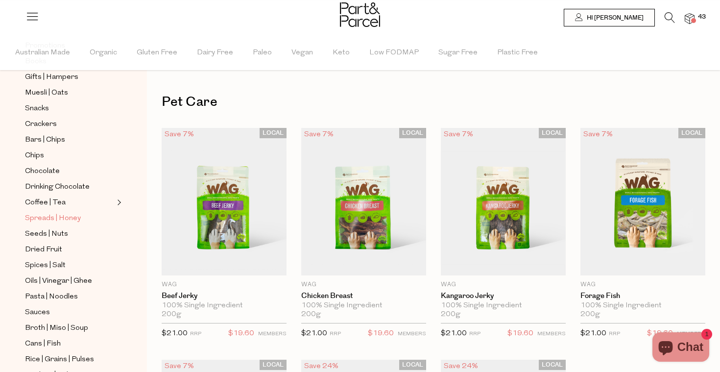
scroll to position [159, 0]
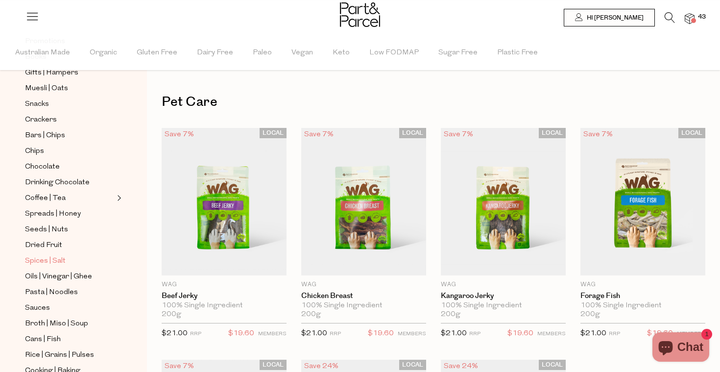
click at [51, 263] on span "Spices | Salt" at bounding box center [45, 261] width 41 height 12
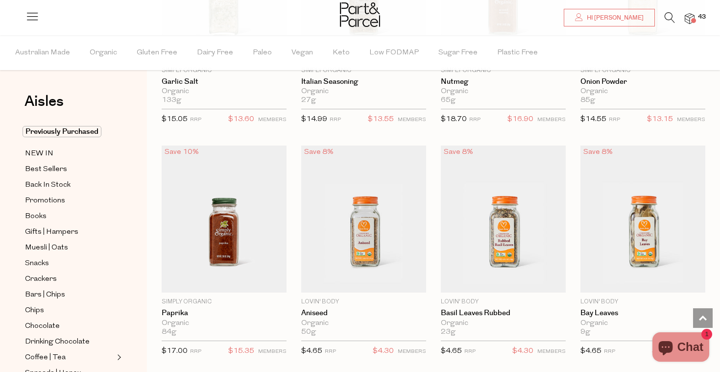
scroll to position [1622, 0]
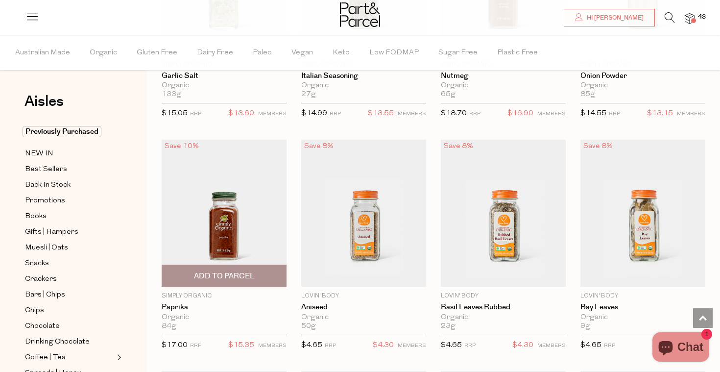
click at [235, 280] on span "Add To Parcel" at bounding box center [224, 275] width 119 height 21
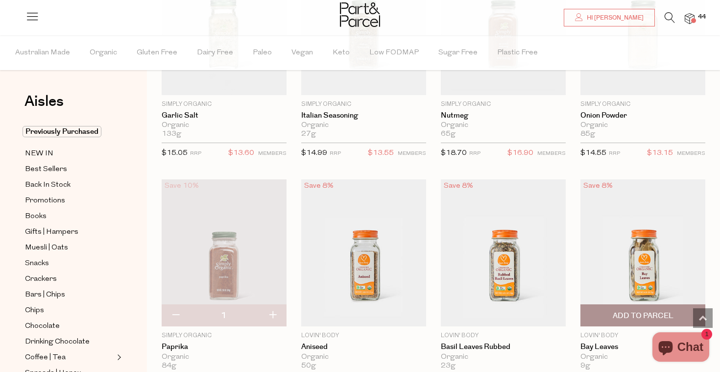
scroll to position [722, 0]
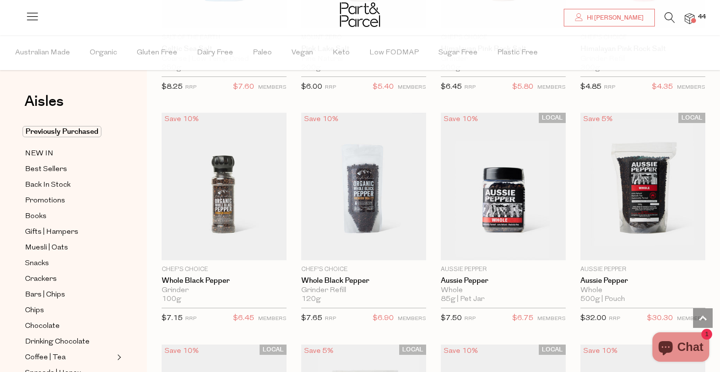
click at [686, 18] on img at bounding box center [690, 18] width 10 height 11
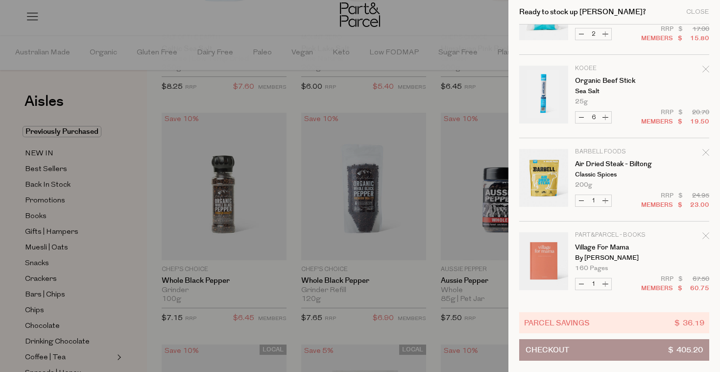
scroll to position [2135, 0]
click at [704, 233] on icon "Remove Village for Mama" at bounding box center [705, 234] width 7 height 7
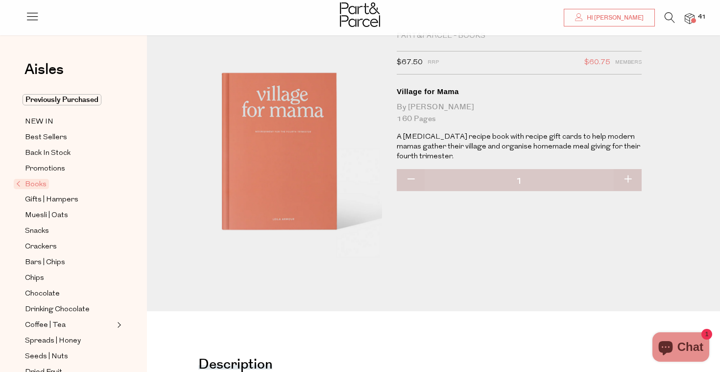
scroll to position [24, 0]
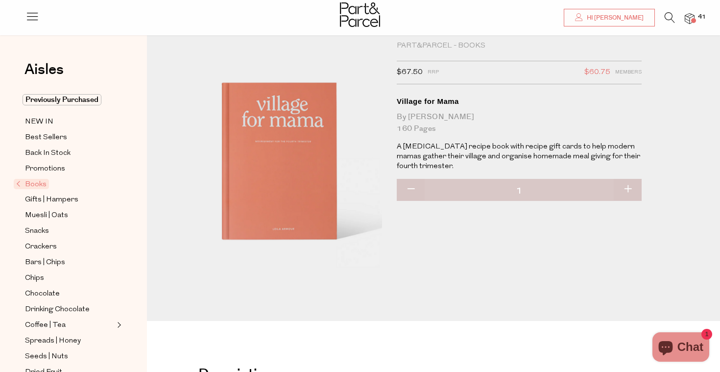
click at [695, 19] on span at bounding box center [693, 20] width 5 height 5
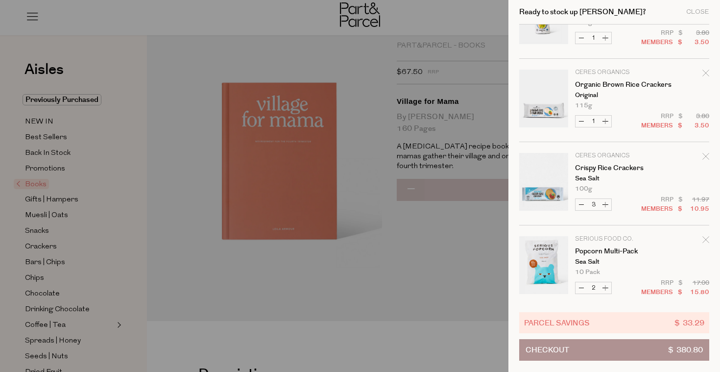
scroll to position [1796, 0]
click at [284, 49] on div at bounding box center [360, 186] width 720 height 372
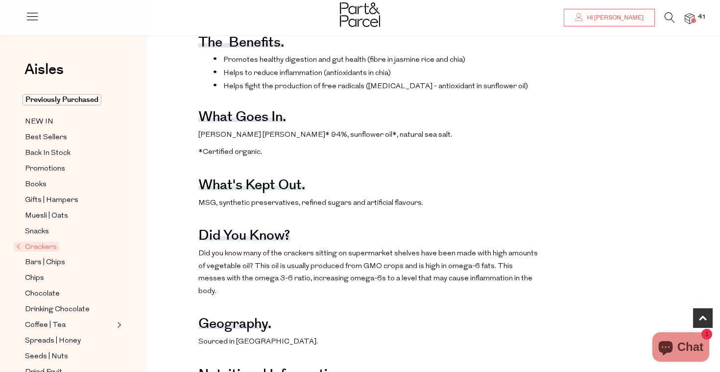
scroll to position [415, 0]
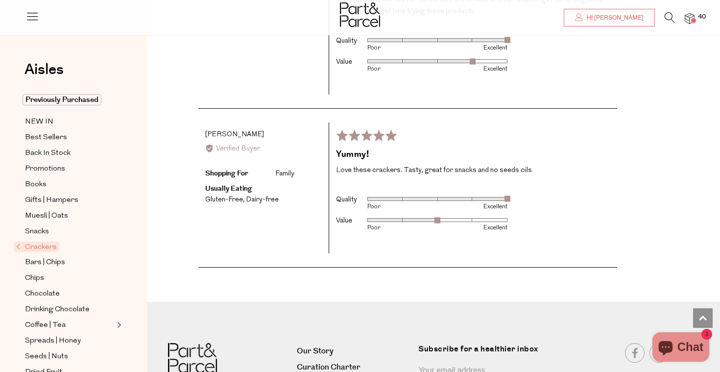
scroll to position [1496, 0]
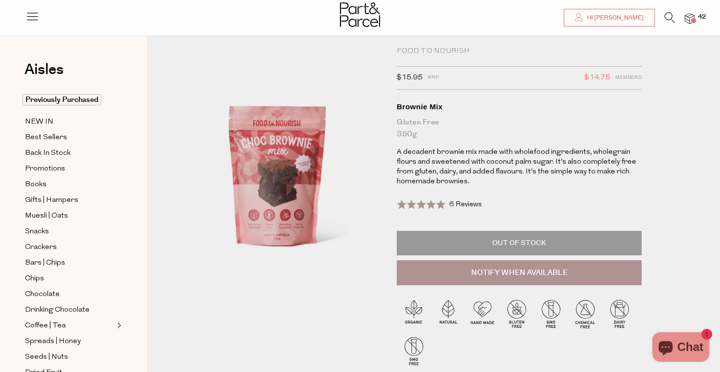
scroll to position [17, 0]
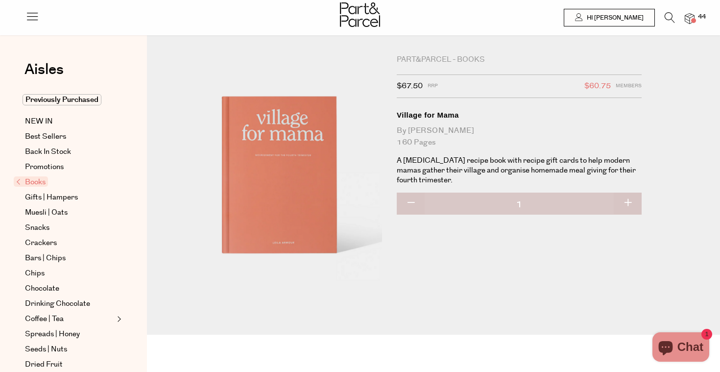
click at [694, 19] on span at bounding box center [693, 20] width 5 height 5
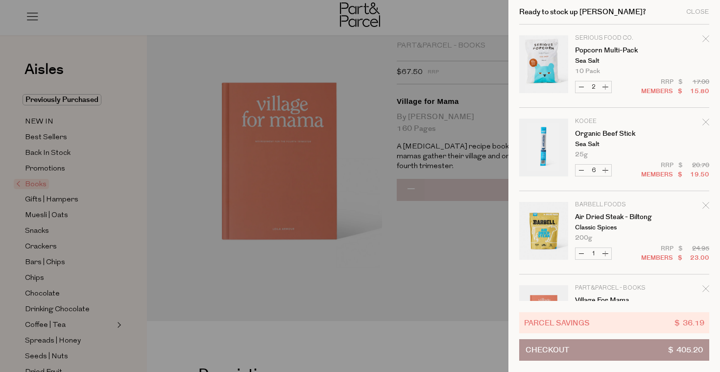
scroll to position [2138, 0]
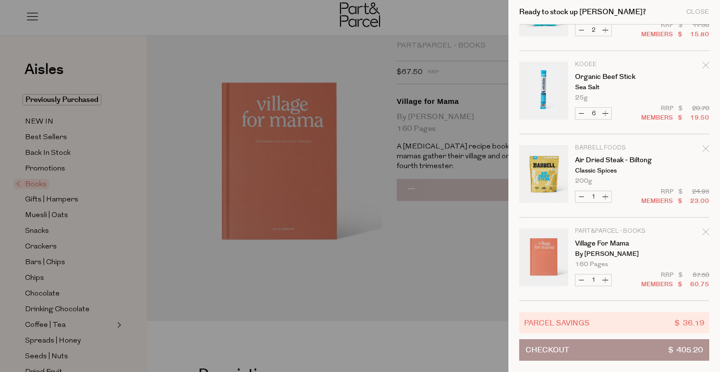
click at [459, 279] on div at bounding box center [360, 186] width 720 height 372
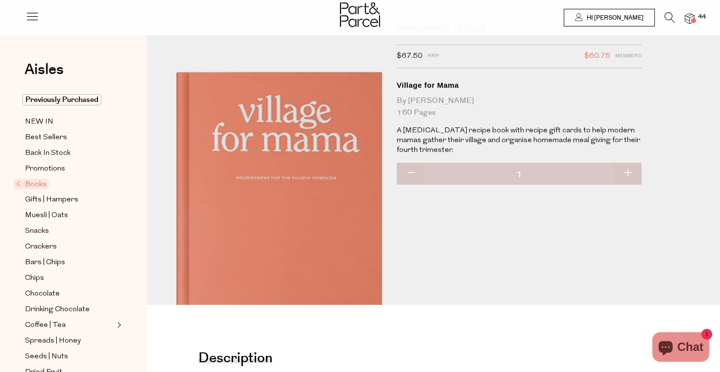
scroll to position [0, 0]
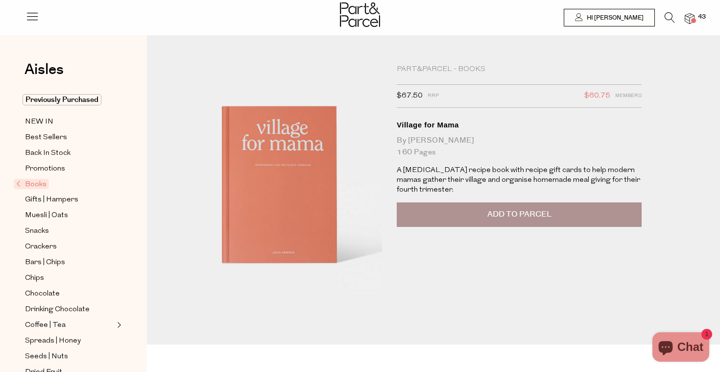
click at [687, 17] on img at bounding box center [690, 18] width 10 height 11
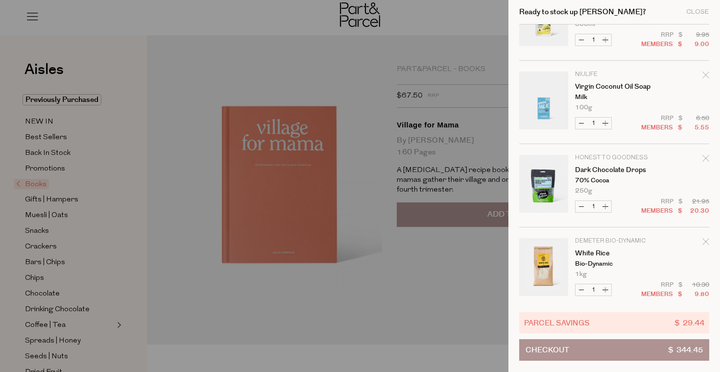
scroll to position [378, 0]
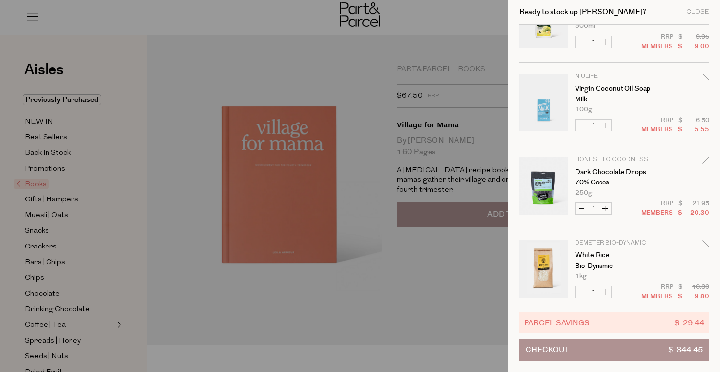
click at [704, 158] on icon "Remove Dark Chocolate Drops" at bounding box center [705, 160] width 7 height 7
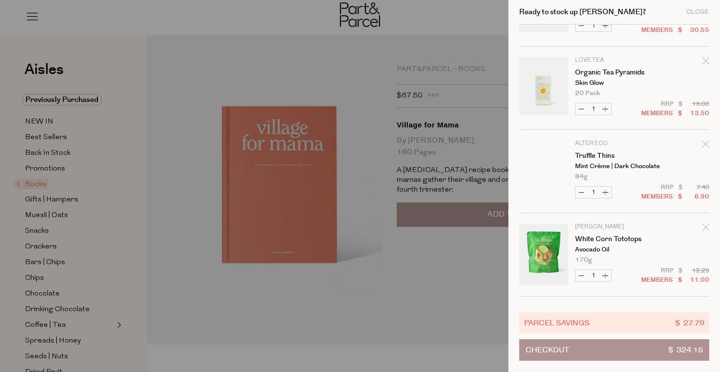
scroll to position [1394, 0]
click at [702, 60] on icon "Remove Organic Tea Pyramids" at bounding box center [705, 59] width 7 height 7
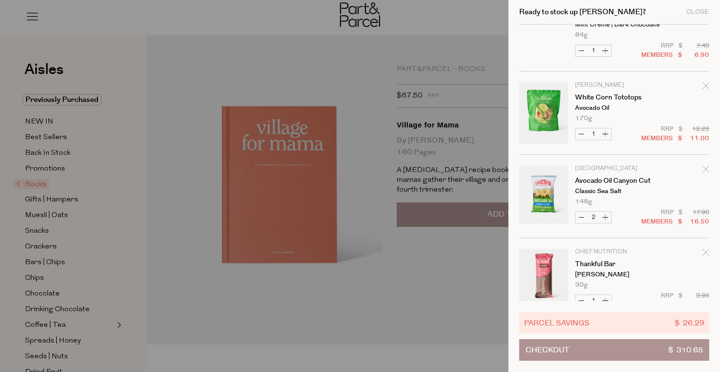
scroll to position [1455, 0]
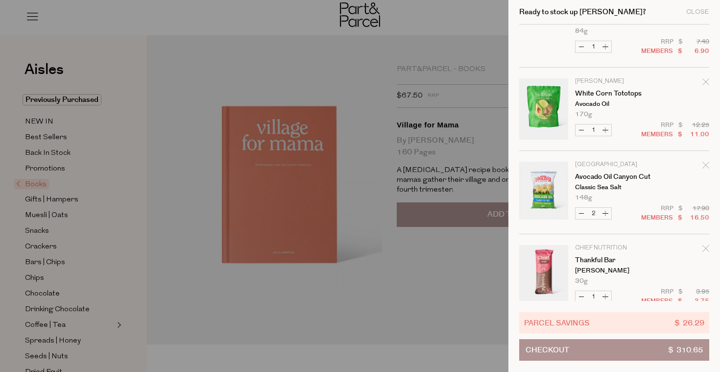
click at [608, 131] on button "Increase White Corn Tototops" at bounding box center [605, 129] width 12 height 11
type input "2"
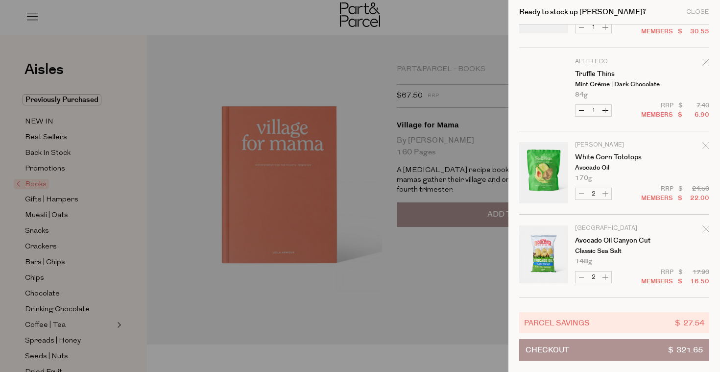
scroll to position [1419, 0]
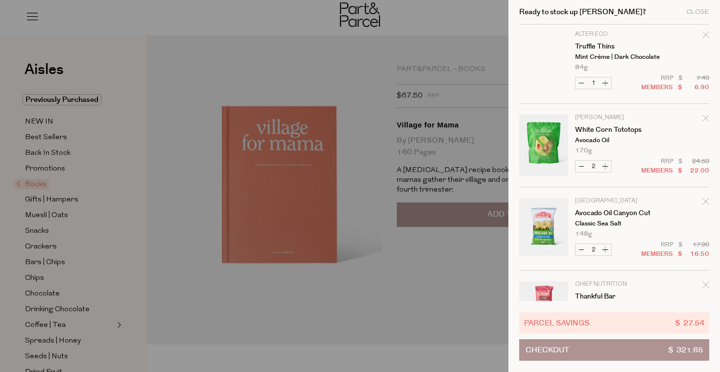
click at [587, 354] on button "Checkout $ 321.65" at bounding box center [614, 350] width 190 height 22
